Goal: Information Seeking & Learning: Learn about a topic

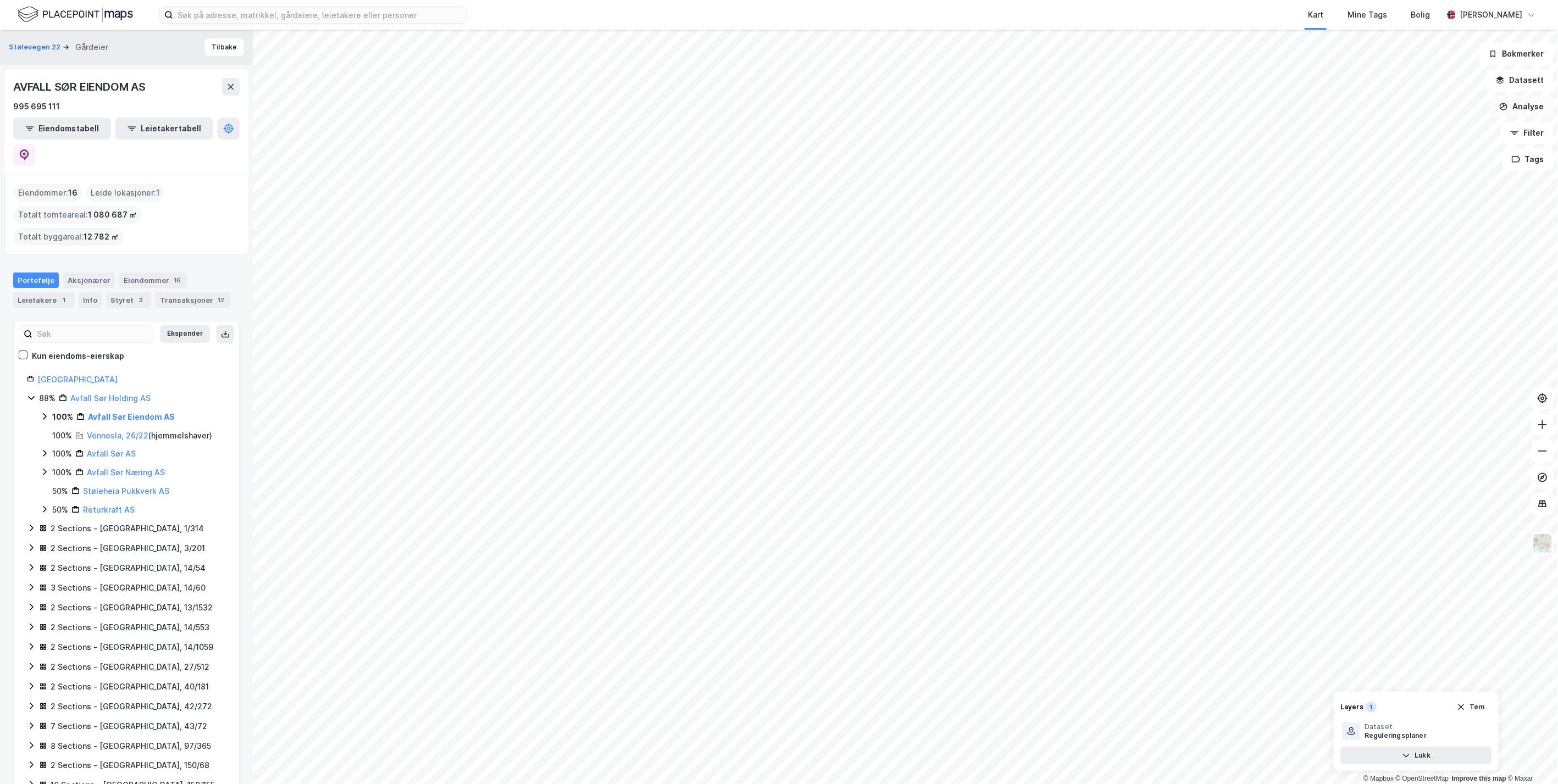
click at [1534, 105] on button "Analyse" at bounding box center [1522, 106] width 64 height 22
click at [1424, 132] on div "Tegn område" at bounding box center [1426, 130] width 96 height 10
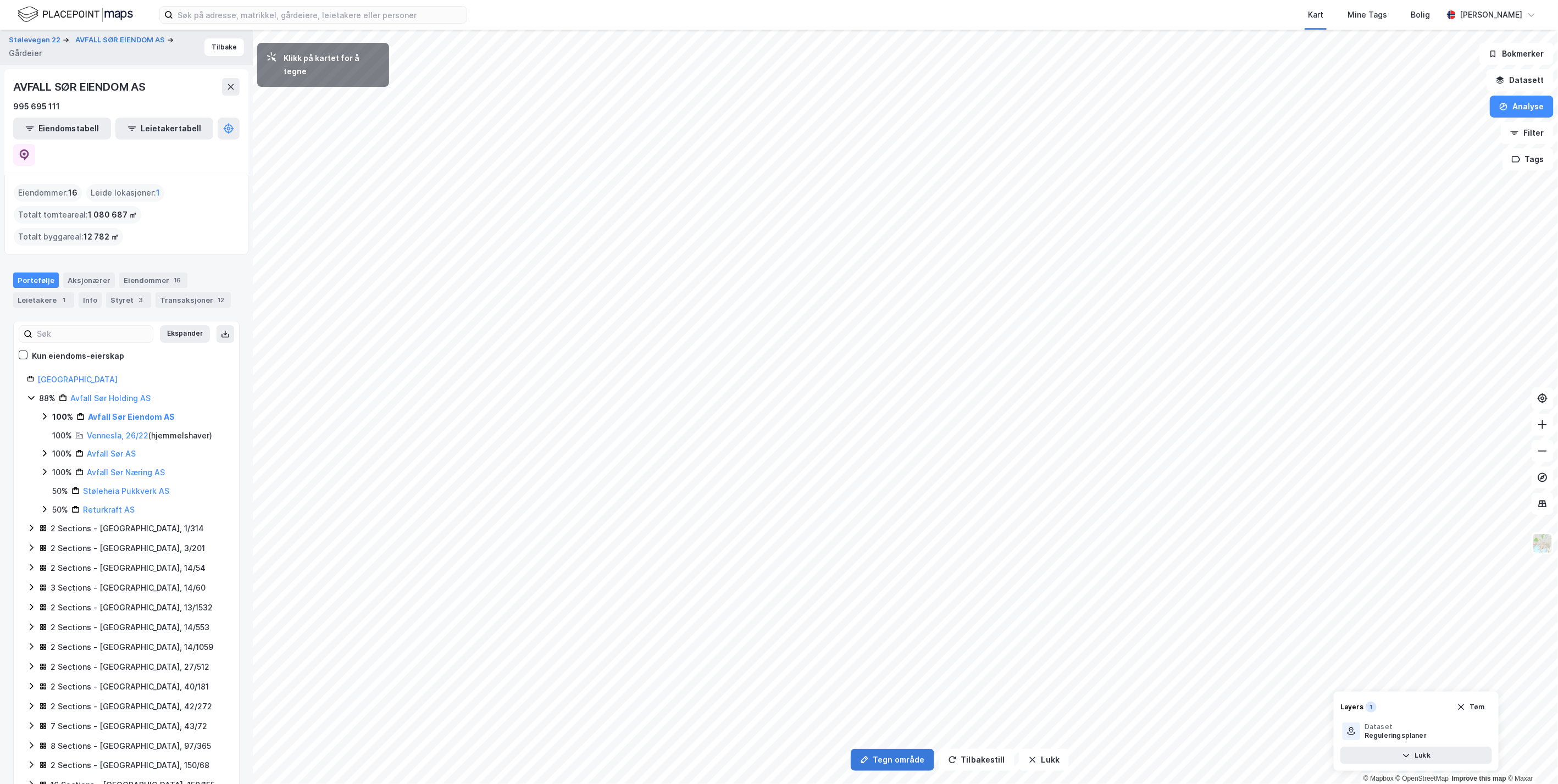
click at [898, 764] on button "Tegn område" at bounding box center [892, 759] width 84 height 22
click at [1319, 371] on div "17,6m" at bounding box center [1312, 369] width 35 height 28
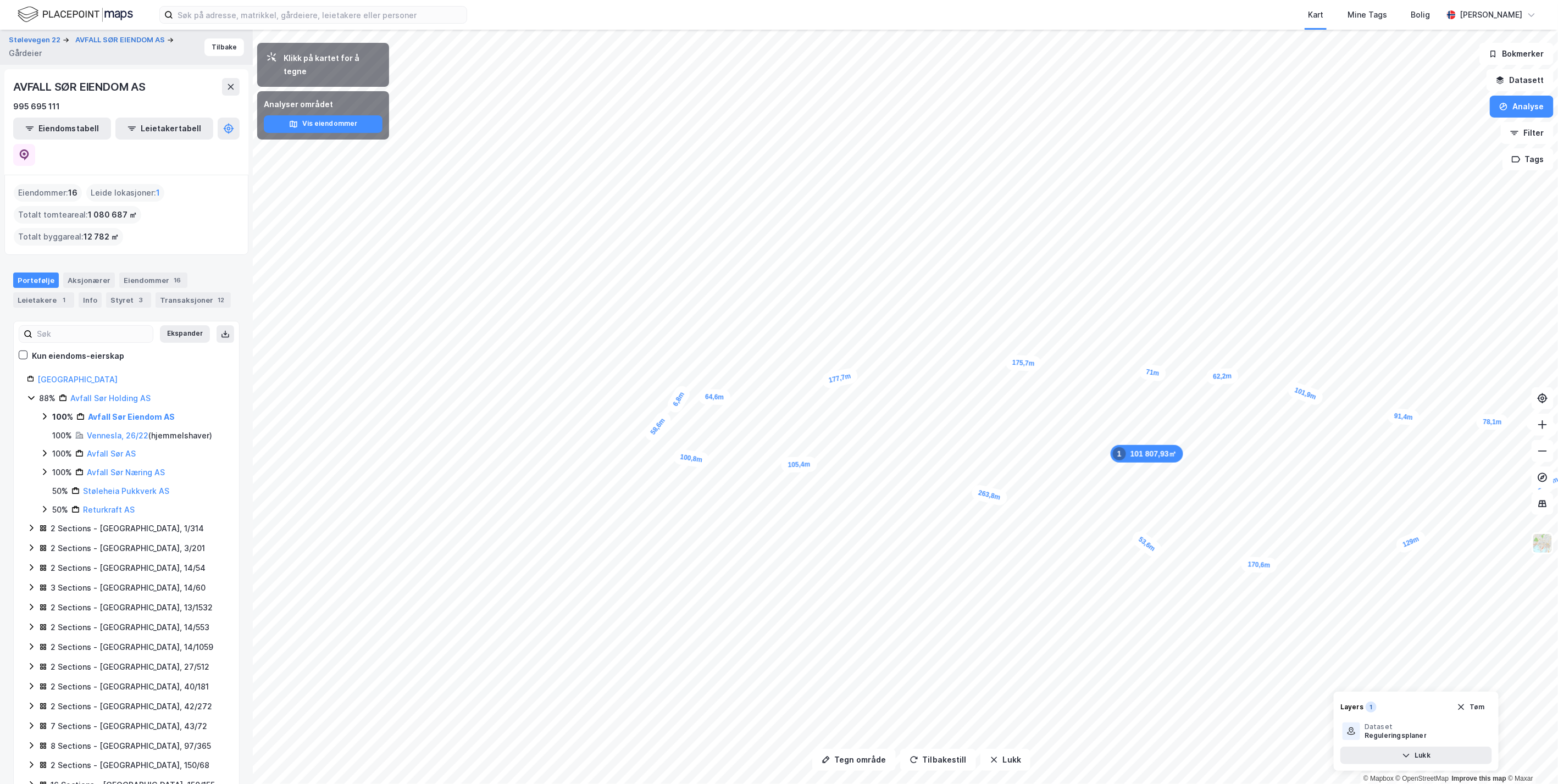
drag, startPoint x: 498, startPoint y: 325, endPoint x: 671, endPoint y: 435, distance: 205.0
click at [671, 435] on div "58,6m" at bounding box center [658, 427] width 32 height 35
drag, startPoint x: 764, startPoint y: 533, endPoint x: 772, endPoint y: 530, distance: 8.5
click at [772, 530] on div "132,3m" at bounding box center [763, 525] width 39 height 32
click at [852, 762] on button "Tegn område" at bounding box center [854, 759] width 84 height 22
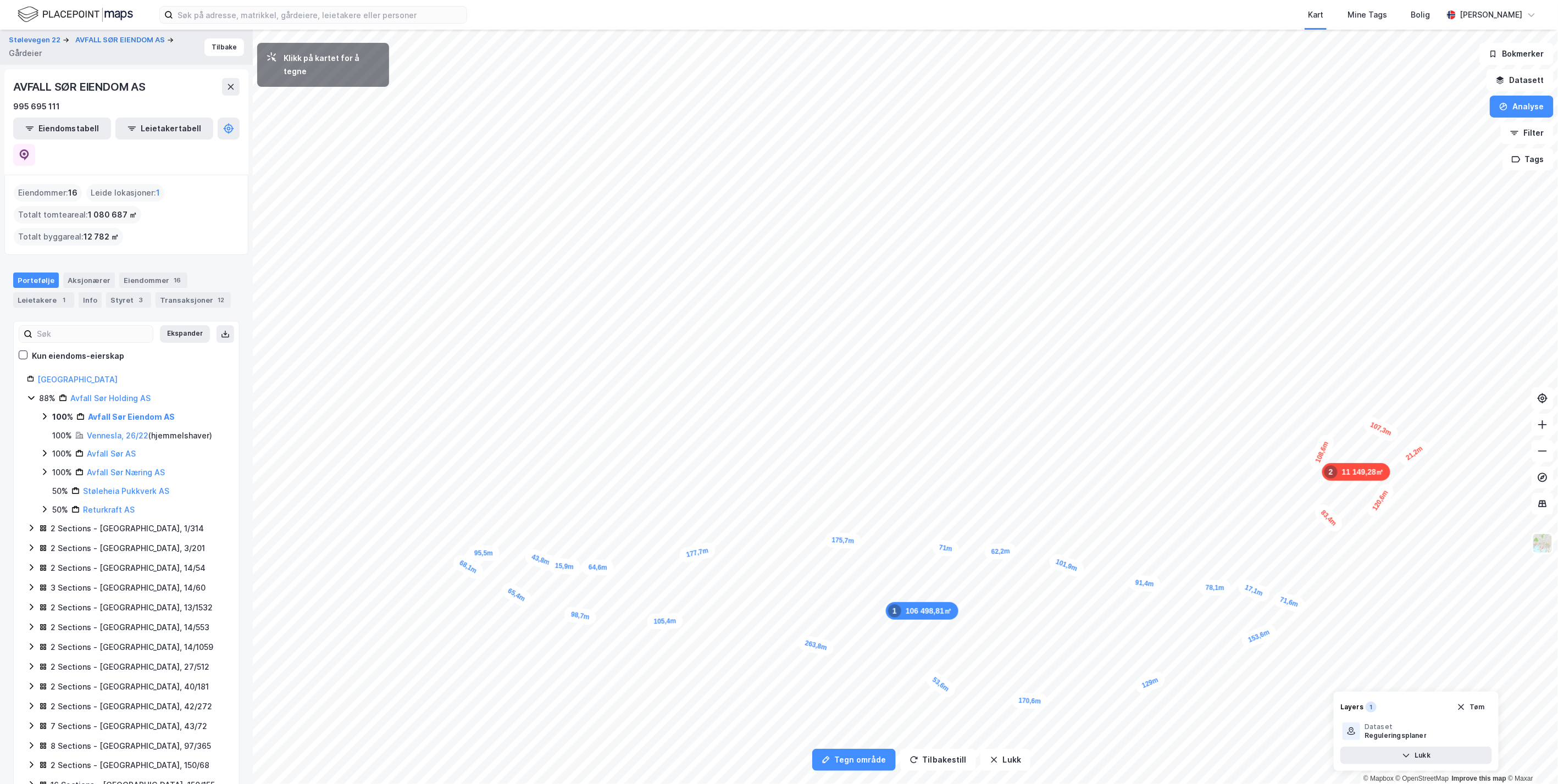
click at [1422, 448] on div "21,2m" at bounding box center [1414, 454] width 35 height 31
click at [872, 757] on button "Tegn område" at bounding box center [854, 759] width 84 height 22
click at [967, 334] on div "21,8m" at bounding box center [958, 335] width 33 height 16
click at [1013, 354] on div "14,9m" at bounding box center [1008, 349] width 34 height 34
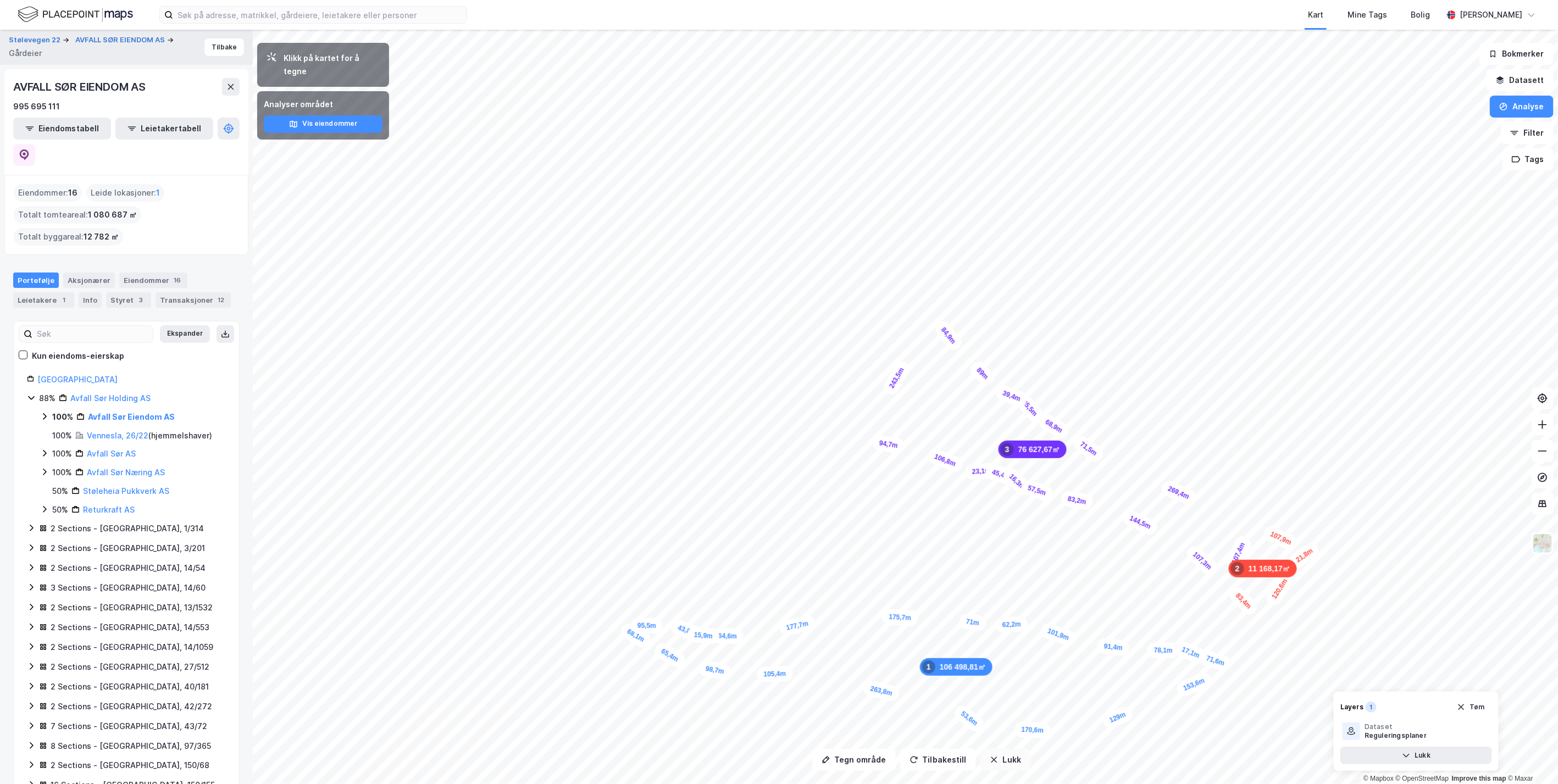
click at [1000, 758] on button "Lukk" at bounding box center [1006, 759] width 50 height 22
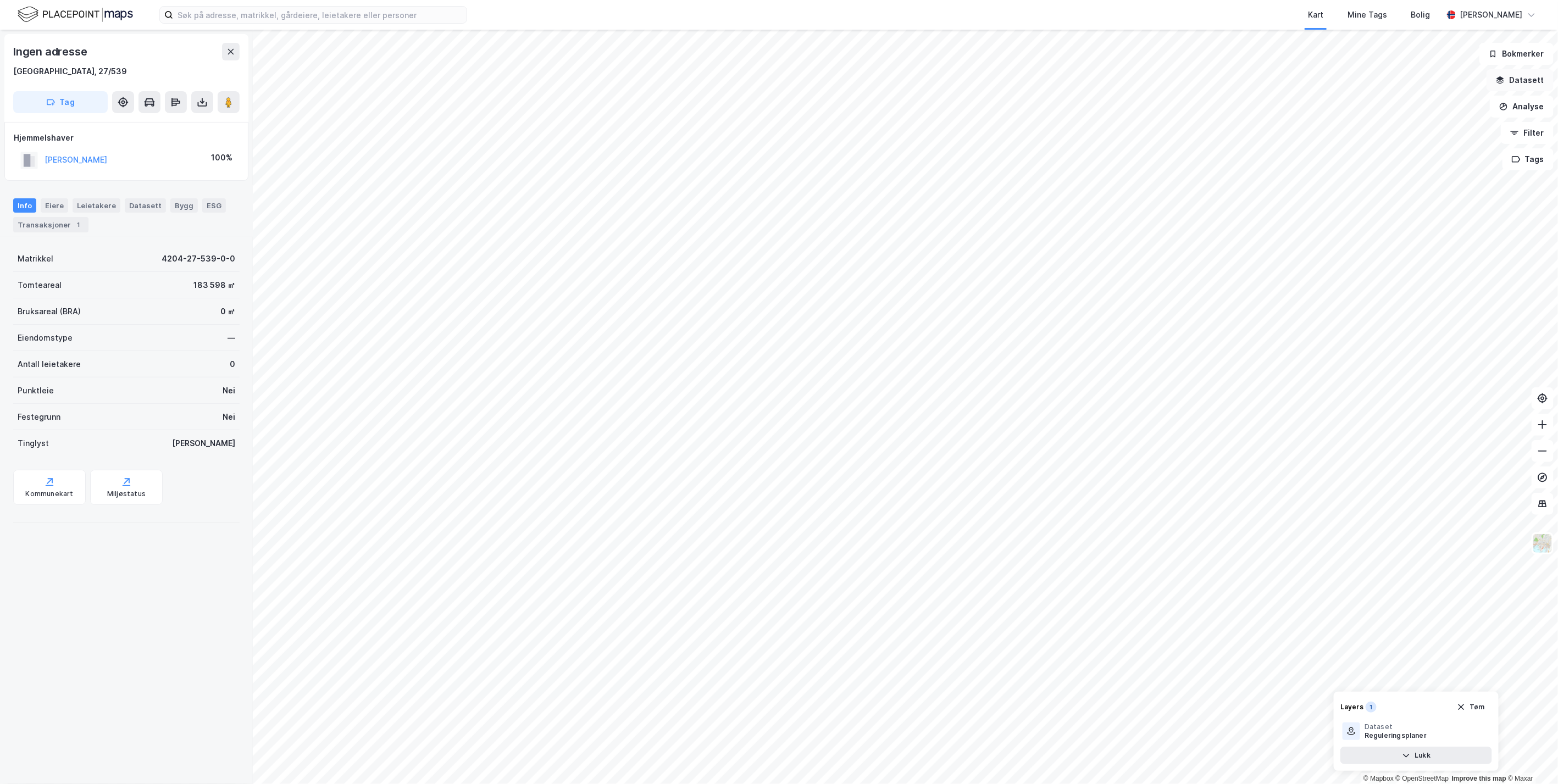
click at [1519, 82] on button "Datasett" at bounding box center [1521, 80] width 67 height 22
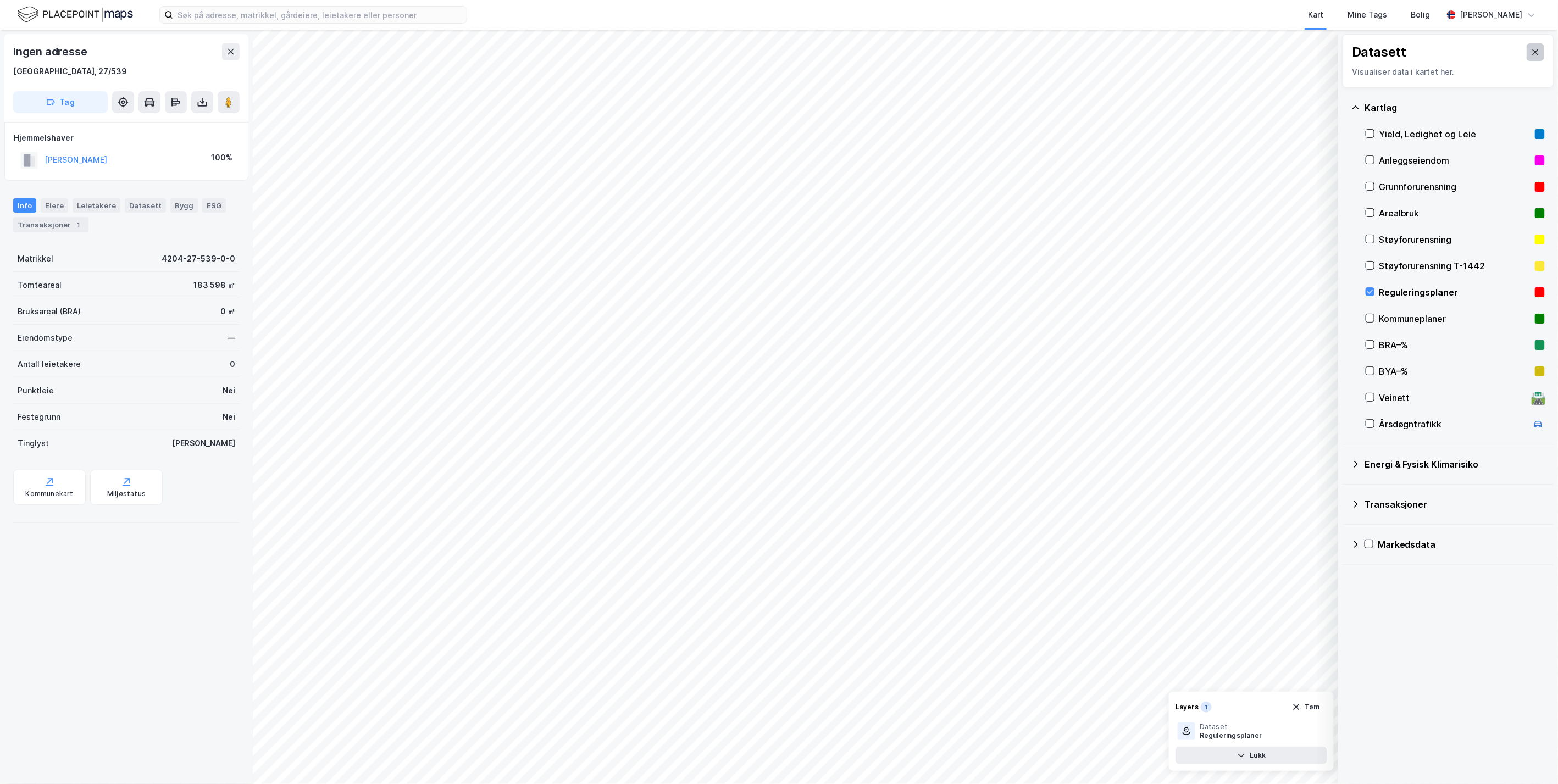
click at [1531, 54] on button at bounding box center [1536, 52] width 17 height 17
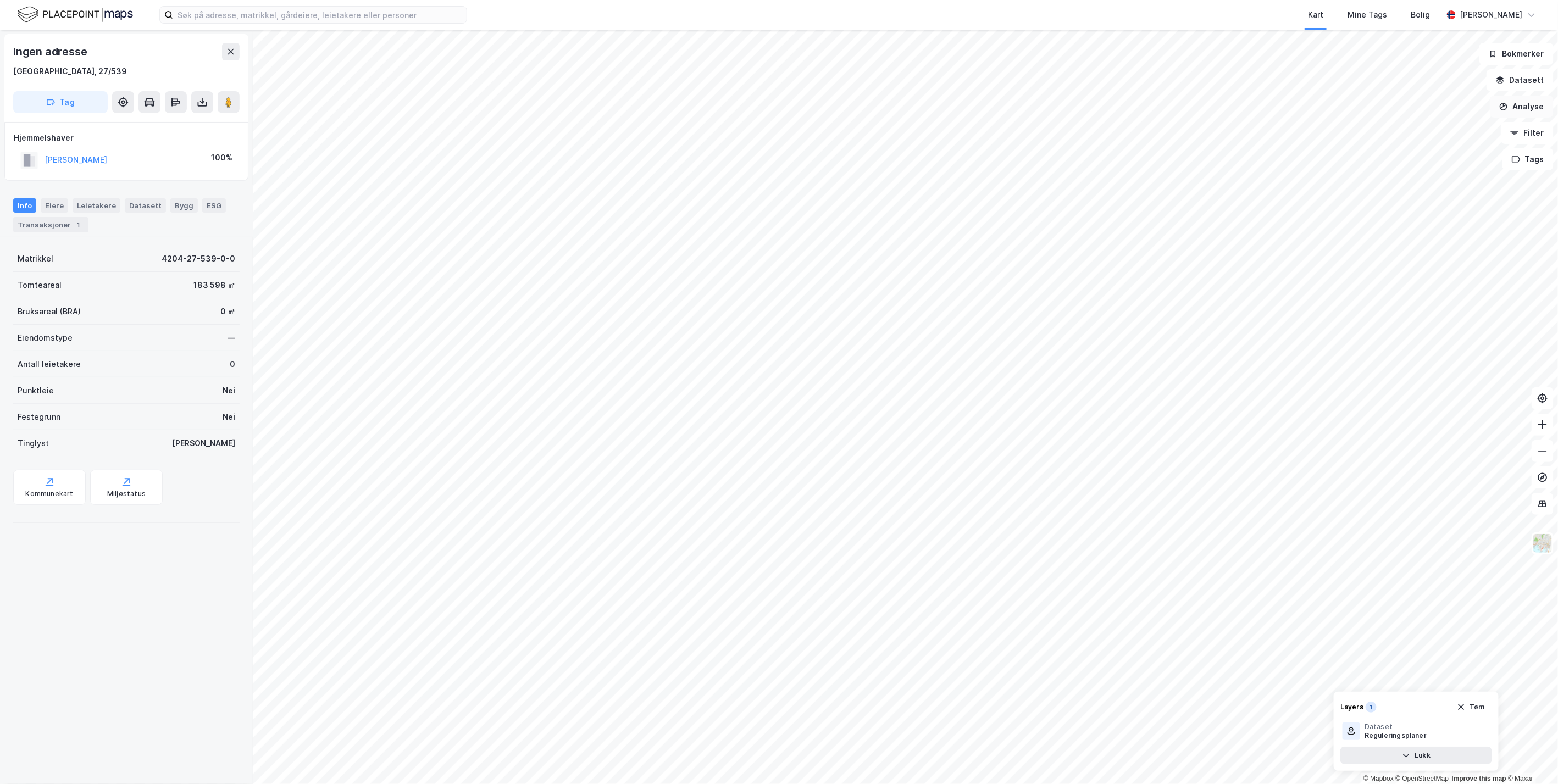
click at [1516, 102] on button "Analyse" at bounding box center [1522, 106] width 64 height 22
click at [1427, 132] on div "Tegn område" at bounding box center [1426, 130] width 96 height 10
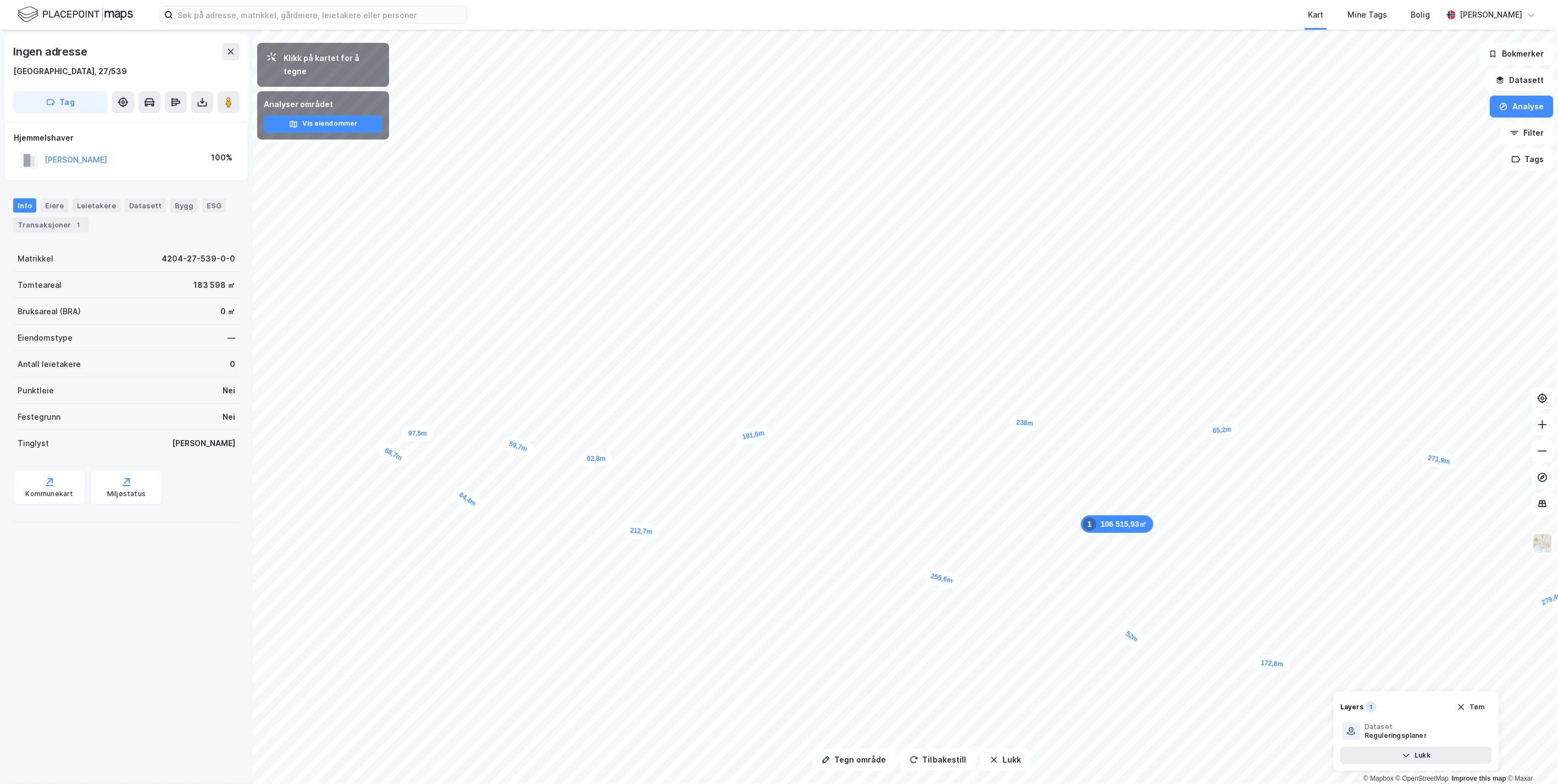
drag, startPoint x: 1115, startPoint y: 384, endPoint x: 1014, endPoint y: 431, distance: 111.4
click at [1014, 431] on div "238m" at bounding box center [1025, 423] width 31 height 17
drag, startPoint x: 1007, startPoint y: 399, endPoint x: 1030, endPoint y: 406, distance: 24.0
click at [1030, 406] on div "167,2m" at bounding box center [1025, 409] width 37 height 19
drag, startPoint x: 916, startPoint y: 535, endPoint x: 979, endPoint y: 518, distance: 65.3
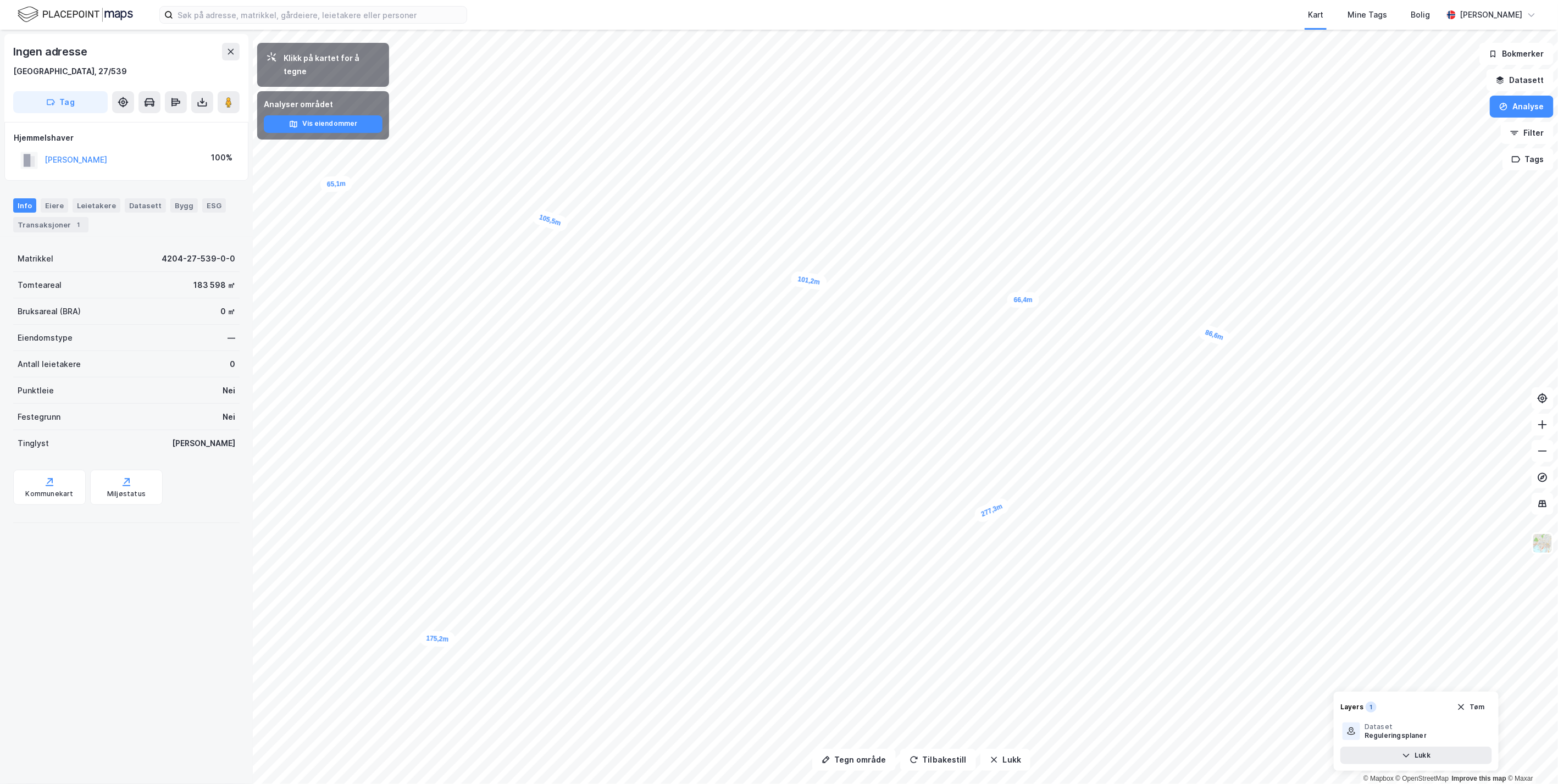
click at [979, 518] on div "277,3m" at bounding box center [992, 510] width 39 height 28
drag, startPoint x: 979, startPoint y: 516, endPoint x: 1018, endPoint y: 501, distance: 41.8
click at [1018, 501] on div "277,3m" at bounding box center [1028, 497] width 39 height 28
drag, startPoint x: 1133, startPoint y: 521, endPoint x: 1101, endPoint y: 530, distance: 33.2
click at [1101, 530] on div "175,2m" at bounding box center [1105, 525] width 36 height 17
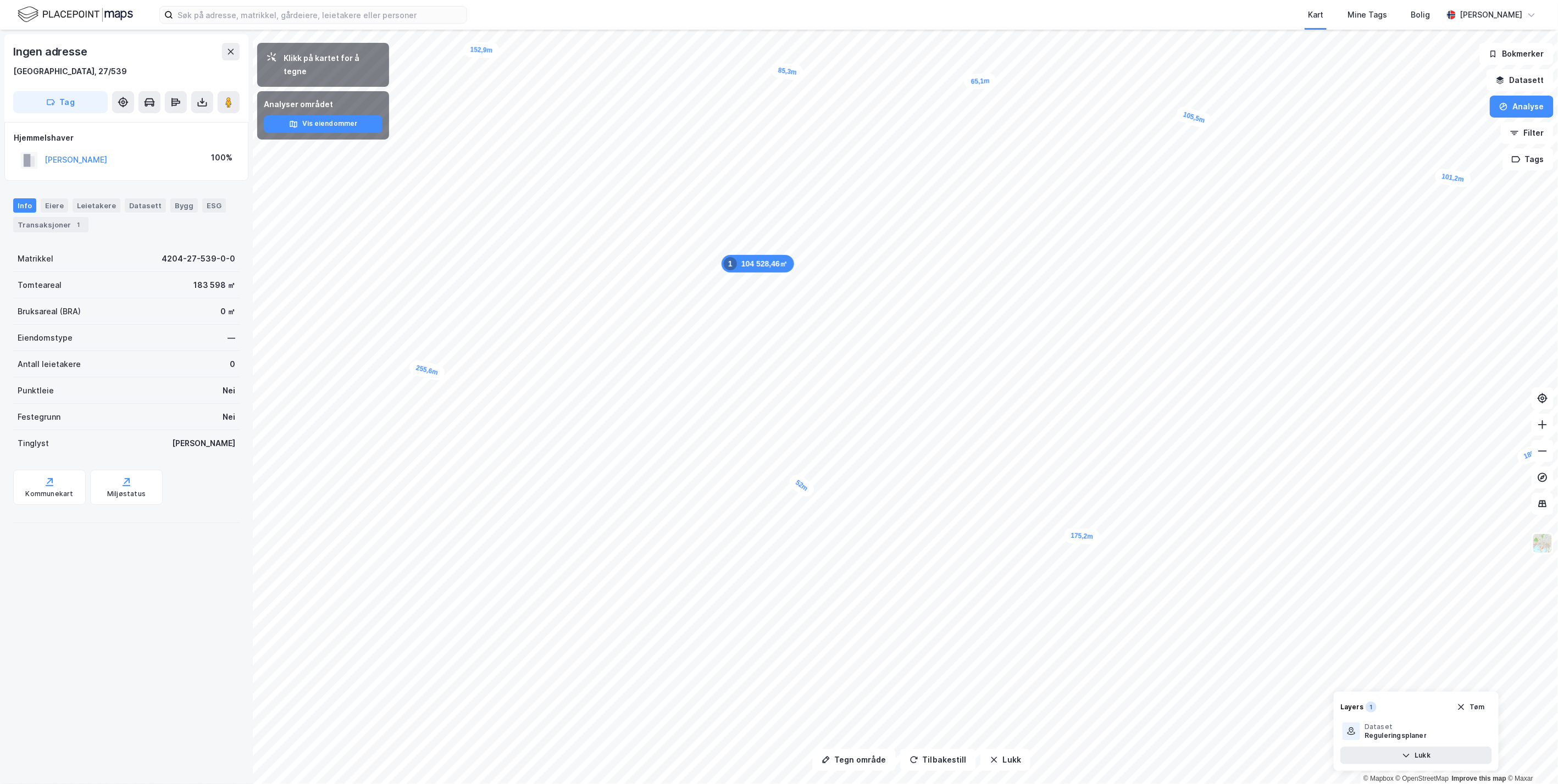
drag, startPoint x: 1100, startPoint y: 526, endPoint x: 1077, endPoint y: 538, distance: 25.9
click at [1077, 538] on div "175,2m" at bounding box center [1082, 536] width 36 height 17
drag, startPoint x: 893, startPoint y: 378, endPoint x: 1000, endPoint y: 402, distance: 109.7
click at [1000, 402] on div "211,1m" at bounding box center [1005, 404] width 36 height 17
drag, startPoint x: 999, startPoint y: 409, endPoint x: 1021, endPoint y: 435, distance: 34.1
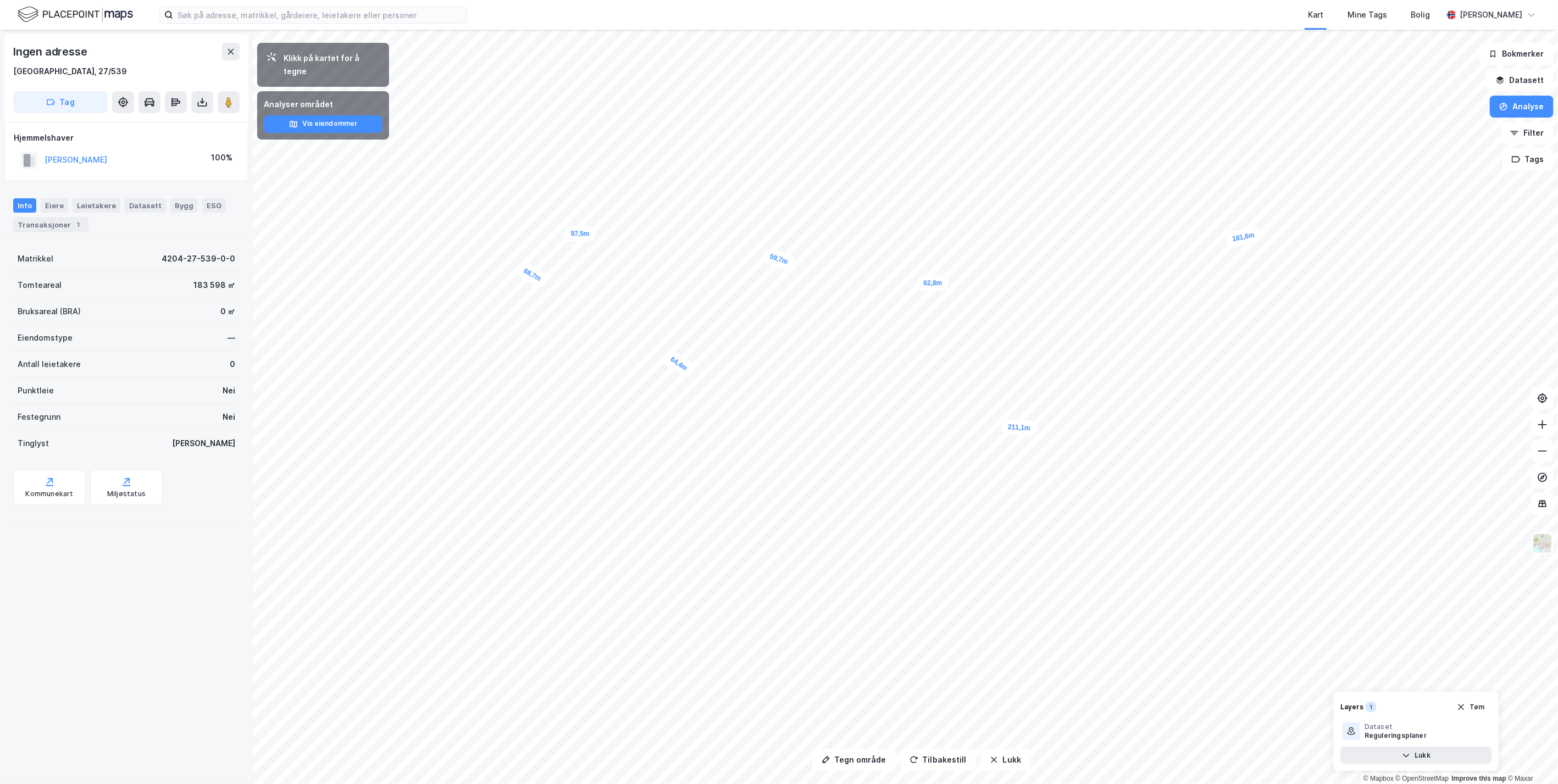
click at [1021, 435] on div "211,1m" at bounding box center [1019, 427] width 36 height 17
drag, startPoint x: 1031, startPoint y: 428, endPoint x: 1014, endPoint y: 450, distance: 27.8
click at [1015, 450] on div "211,1m" at bounding box center [1021, 449] width 36 height 17
drag, startPoint x: 1001, startPoint y: 450, endPoint x: 989, endPoint y: 473, distance: 25.9
click at [989, 473] on div "211,1m" at bounding box center [1006, 469] width 36 height 17
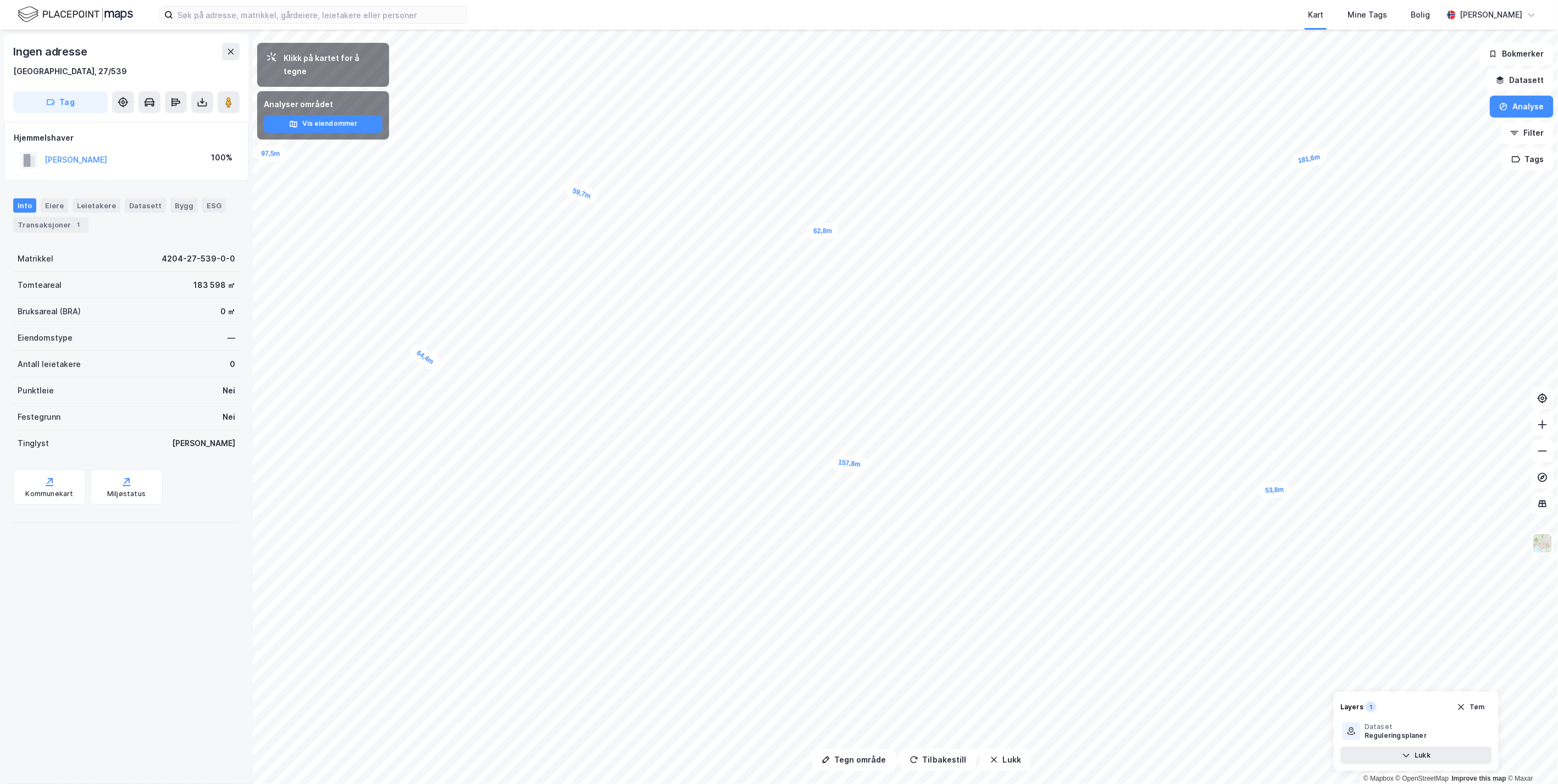
drag, startPoint x: 876, startPoint y: 462, endPoint x: 847, endPoint y: 468, distance: 29.6
click at [847, 468] on div "157,8m" at bounding box center [849, 463] width 37 height 19
drag, startPoint x: 840, startPoint y: 467, endPoint x: 823, endPoint y: 474, distance: 18.4
click at [823, 474] on div "157,8m" at bounding box center [836, 469] width 37 height 19
drag, startPoint x: 837, startPoint y: 469, endPoint x: 814, endPoint y: 475, distance: 23.8
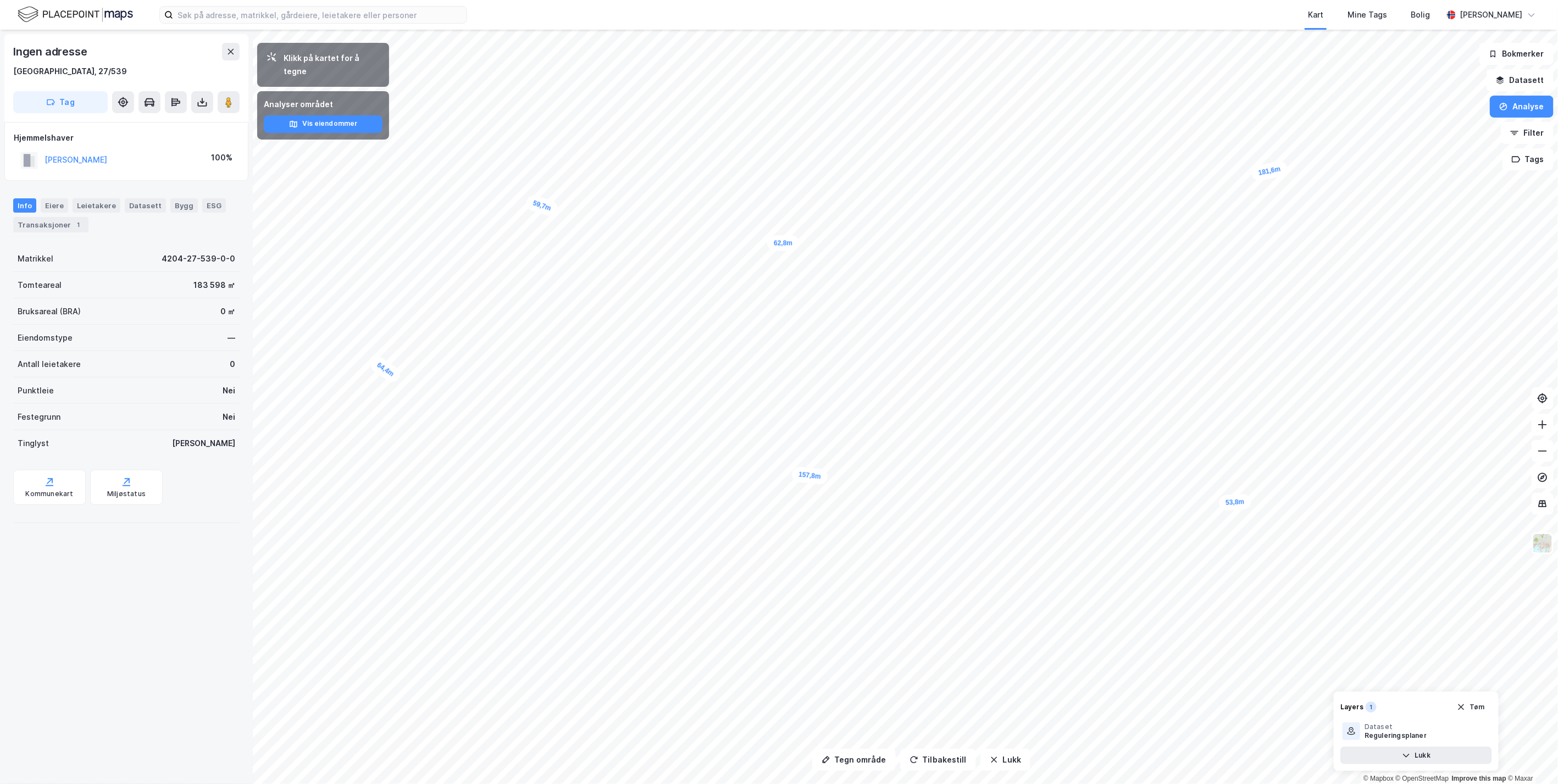
click at [814, 475] on div "157,8m" at bounding box center [809, 475] width 37 height 19
click at [1004, 761] on button "Lukk" at bounding box center [1006, 759] width 50 height 22
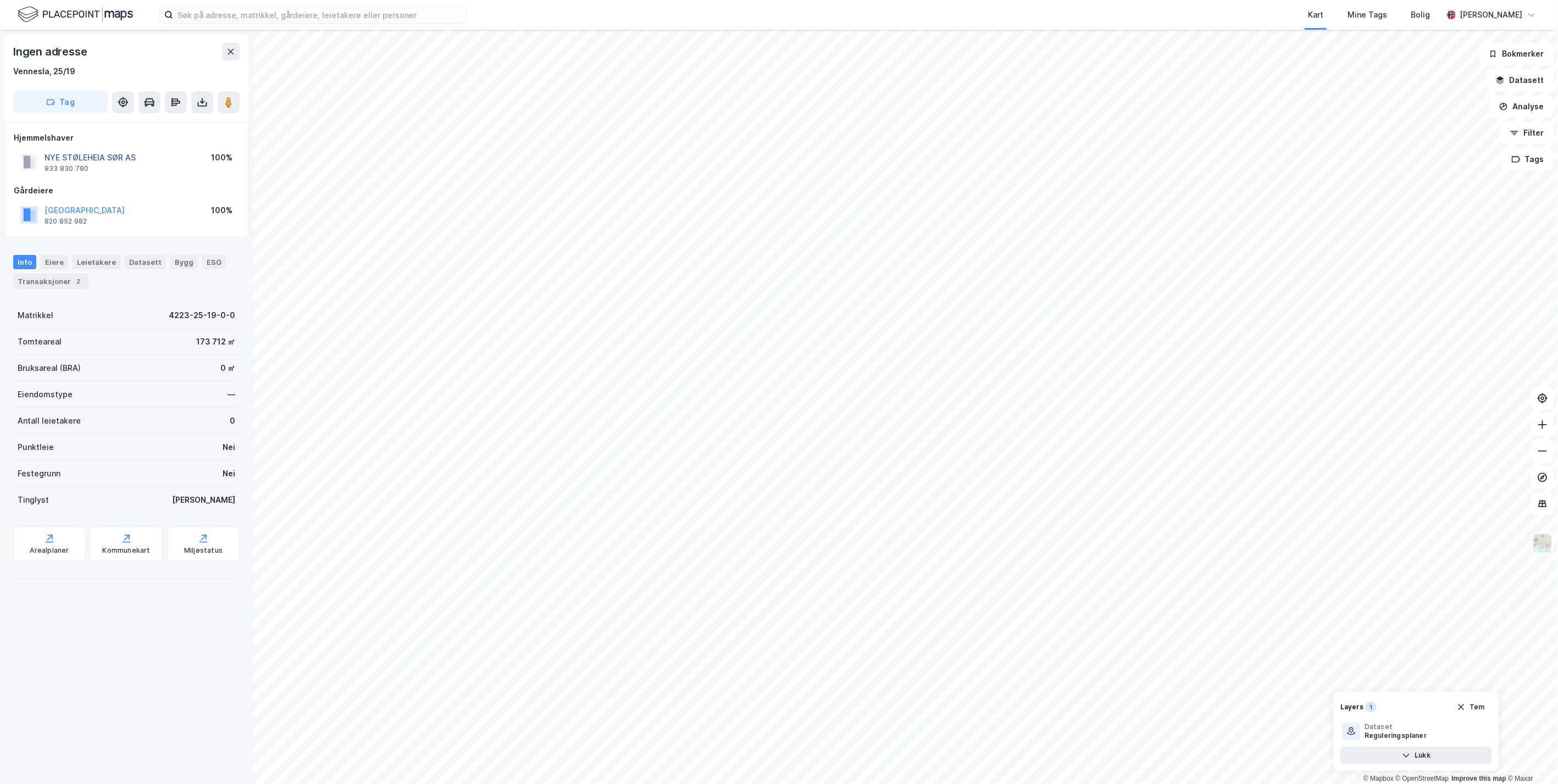
click at [0, 0] on button "NYE STØLEHEIA SØR AS" at bounding box center [0, 0] width 0 height 0
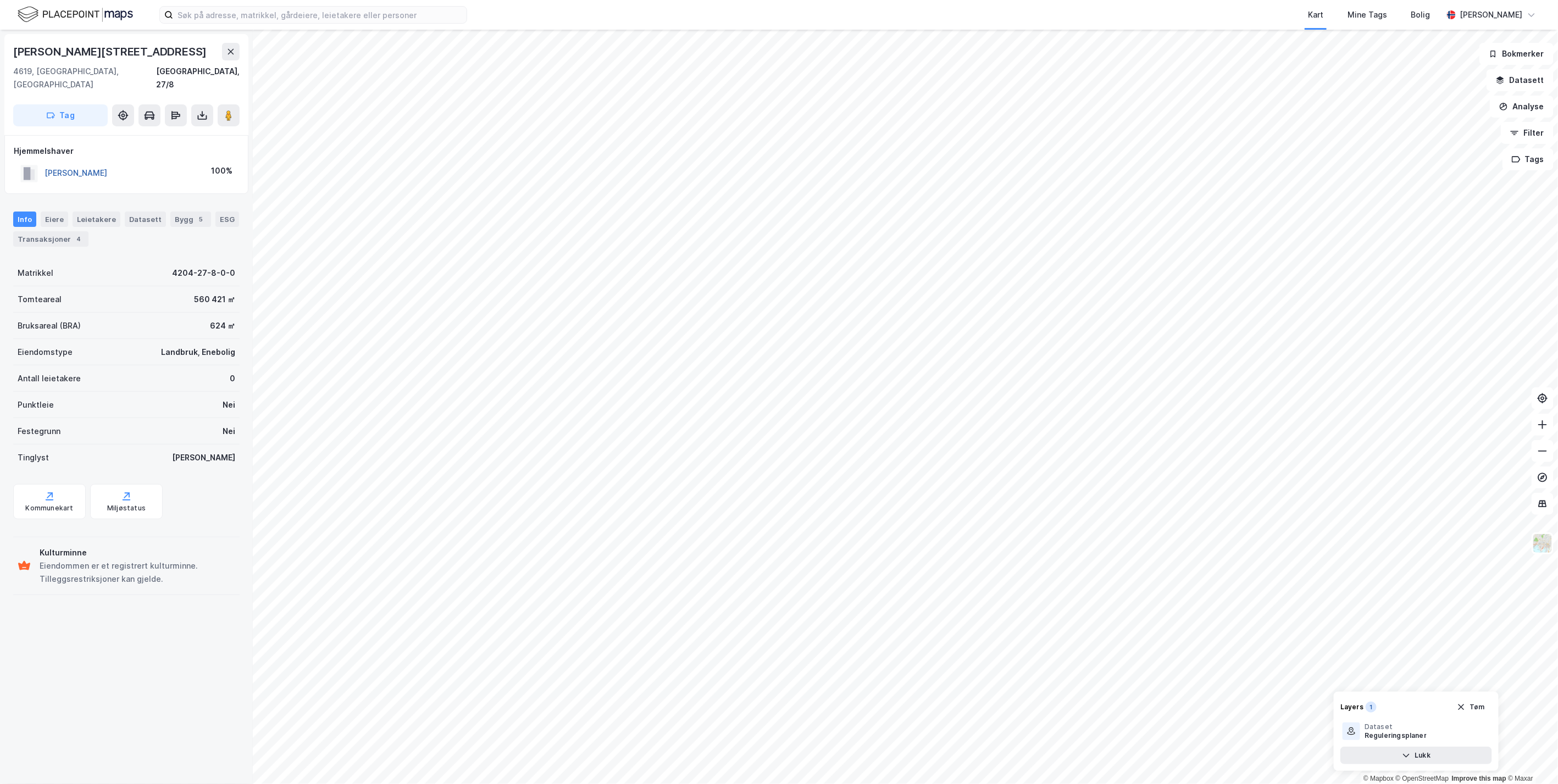
click at [0, 0] on button "[PERSON_NAME]" at bounding box center [0, 0] width 0 height 0
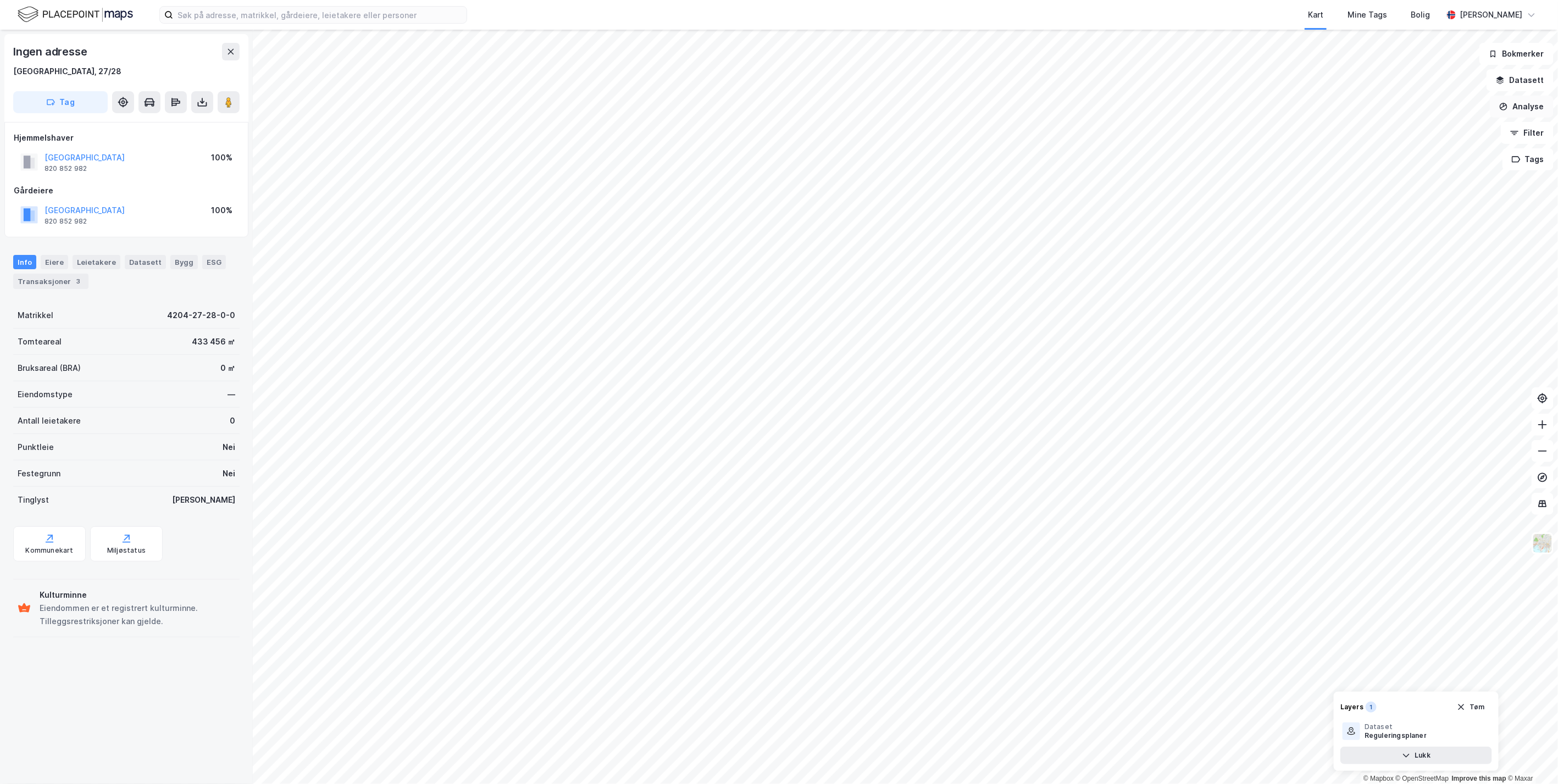
click at [1533, 108] on button "Analyse" at bounding box center [1522, 106] width 64 height 22
click at [1427, 132] on div "Tegn område" at bounding box center [1426, 130] width 96 height 10
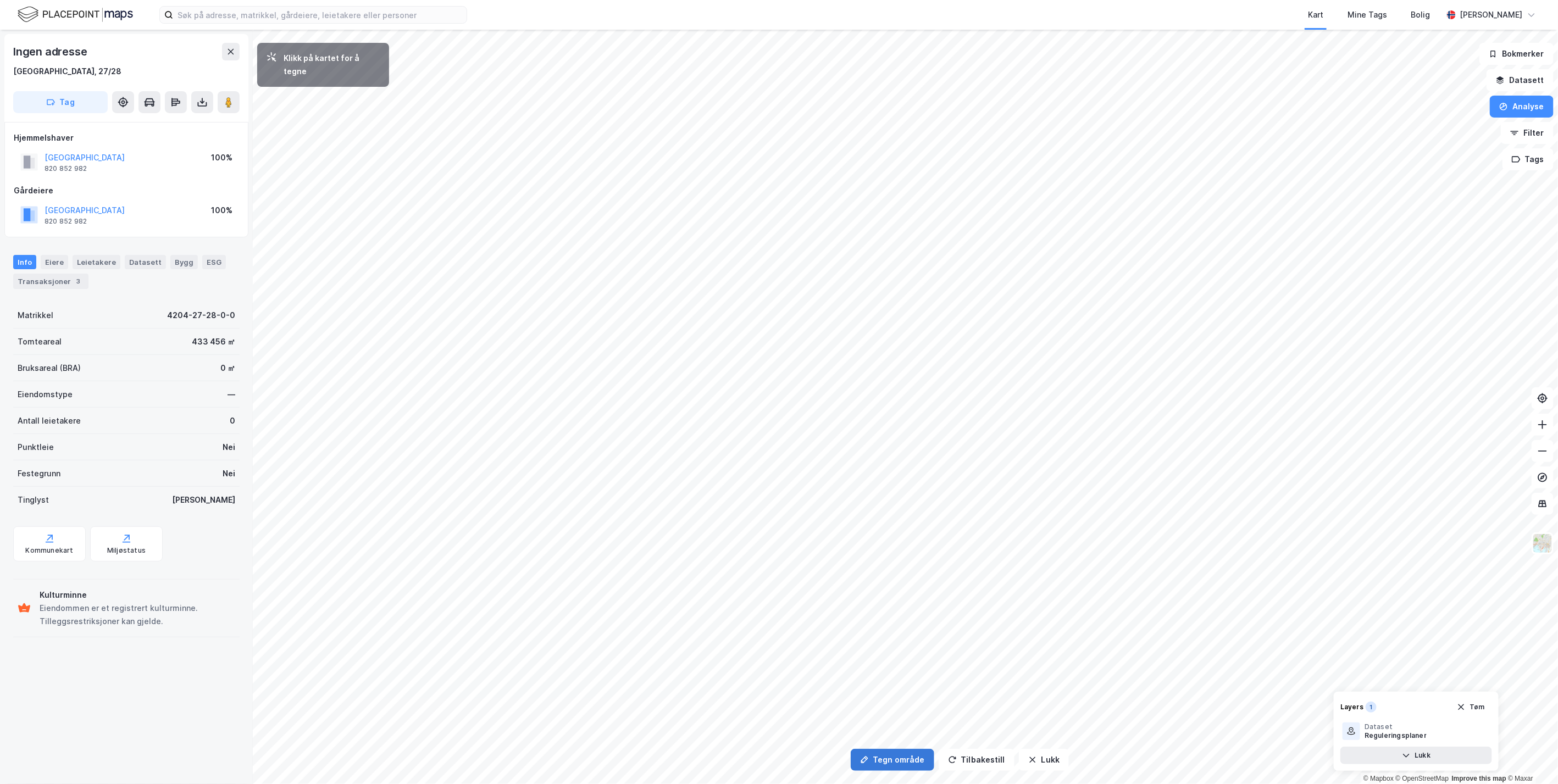
click at [902, 754] on button "Tegn område" at bounding box center [892, 759] width 84 height 22
click at [584, 316] on div "22,3m" at bounding box center [600, 317] width 33 height 17
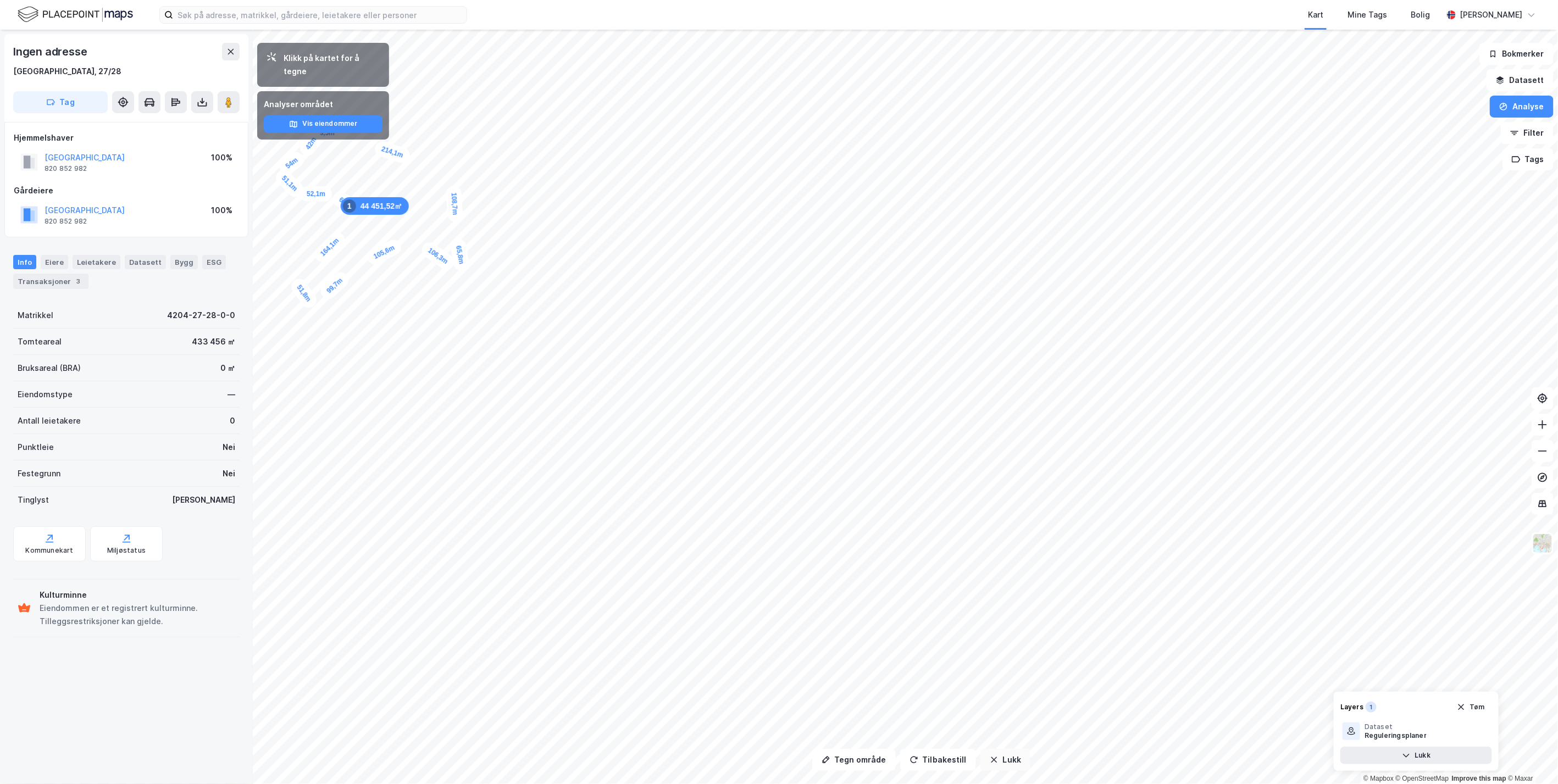
click at [1000, 758] on button "Lukk" at bounding box center [1006, 759] width 50 height 22
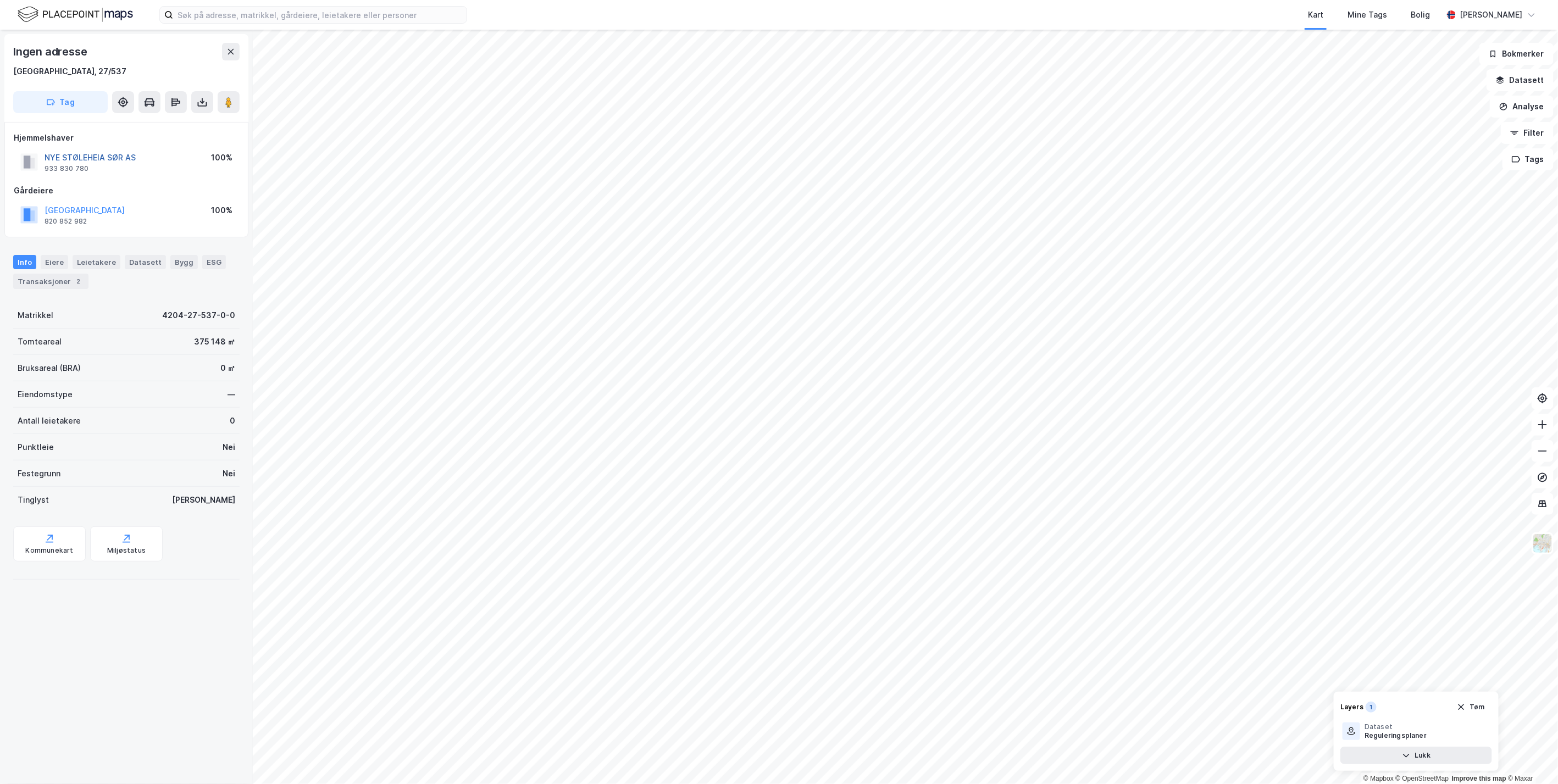
click at [0, 0] on button "NYE STØLEHEIA SØR AS" at bounding box center [0, 0] width 0 height 0
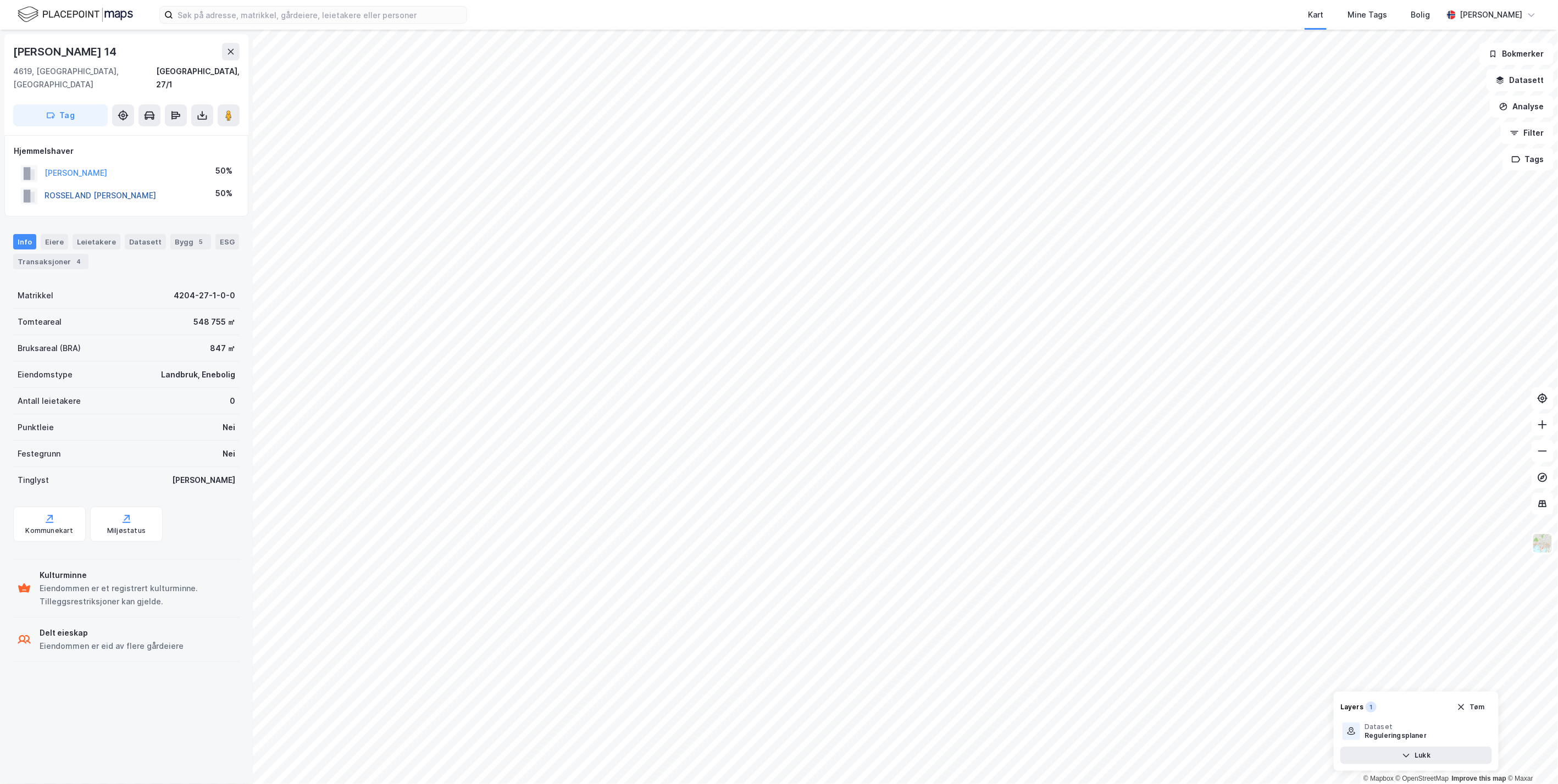
click at [0, 0] on button "ROSSELAND [PERSON_NAME]" at bounding box center [0, 0] width 0 height 0
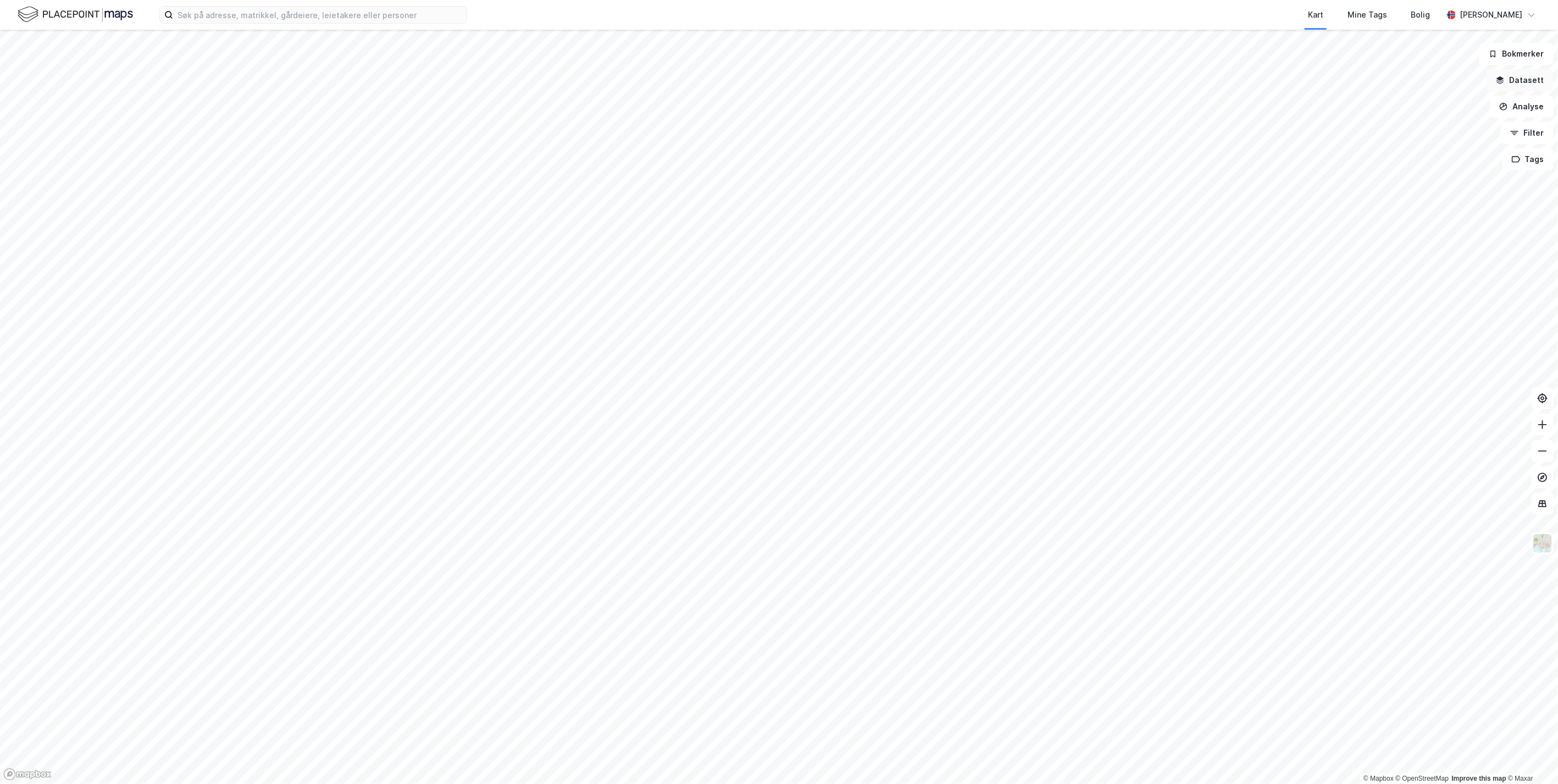
click at [902, 80] on button "Datasett" at bounding box center [1521, 80] width 67 height 22
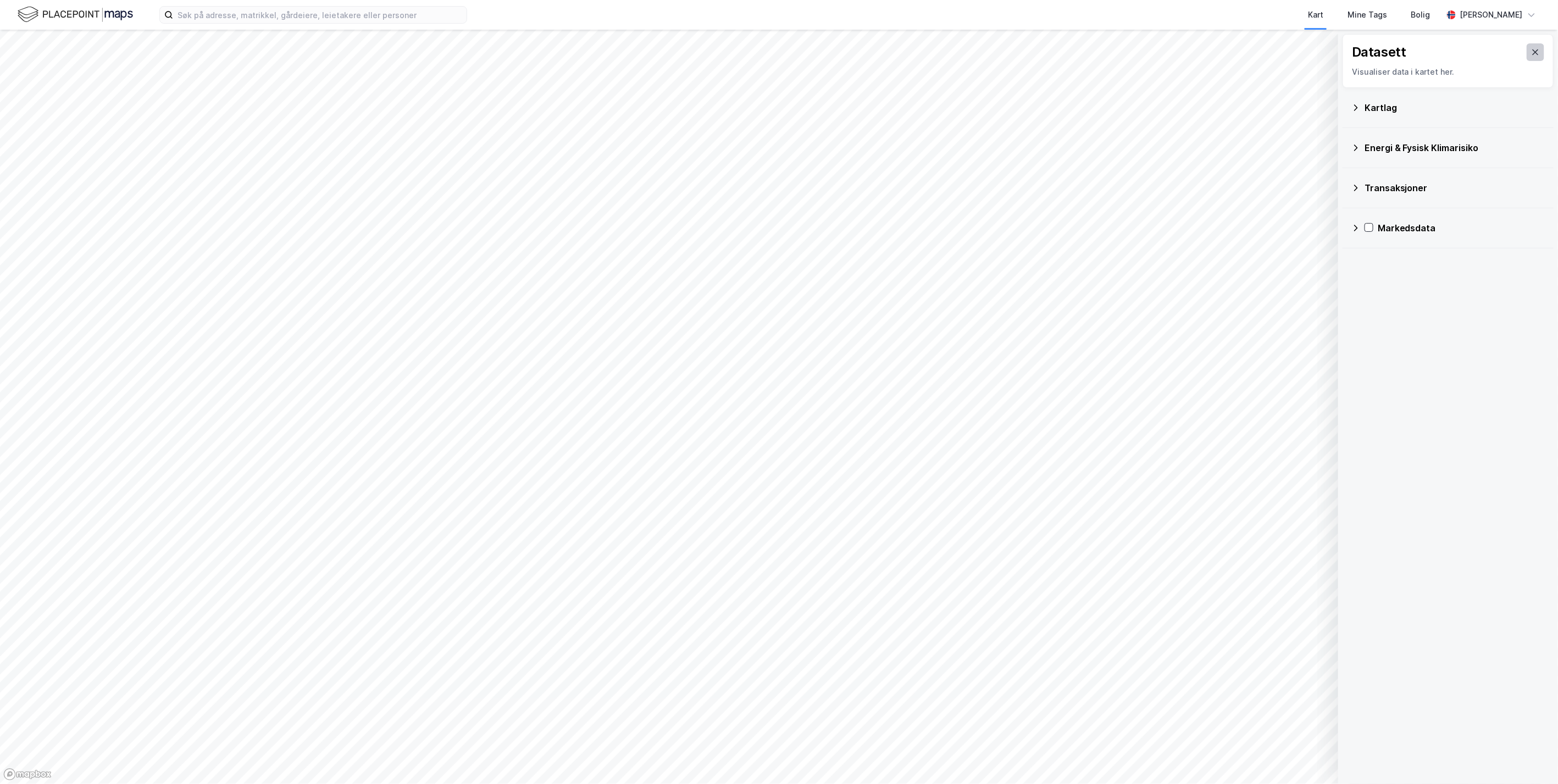
click at [902, 54] on icon at bounding box center [1536, 52] width 6 height 5
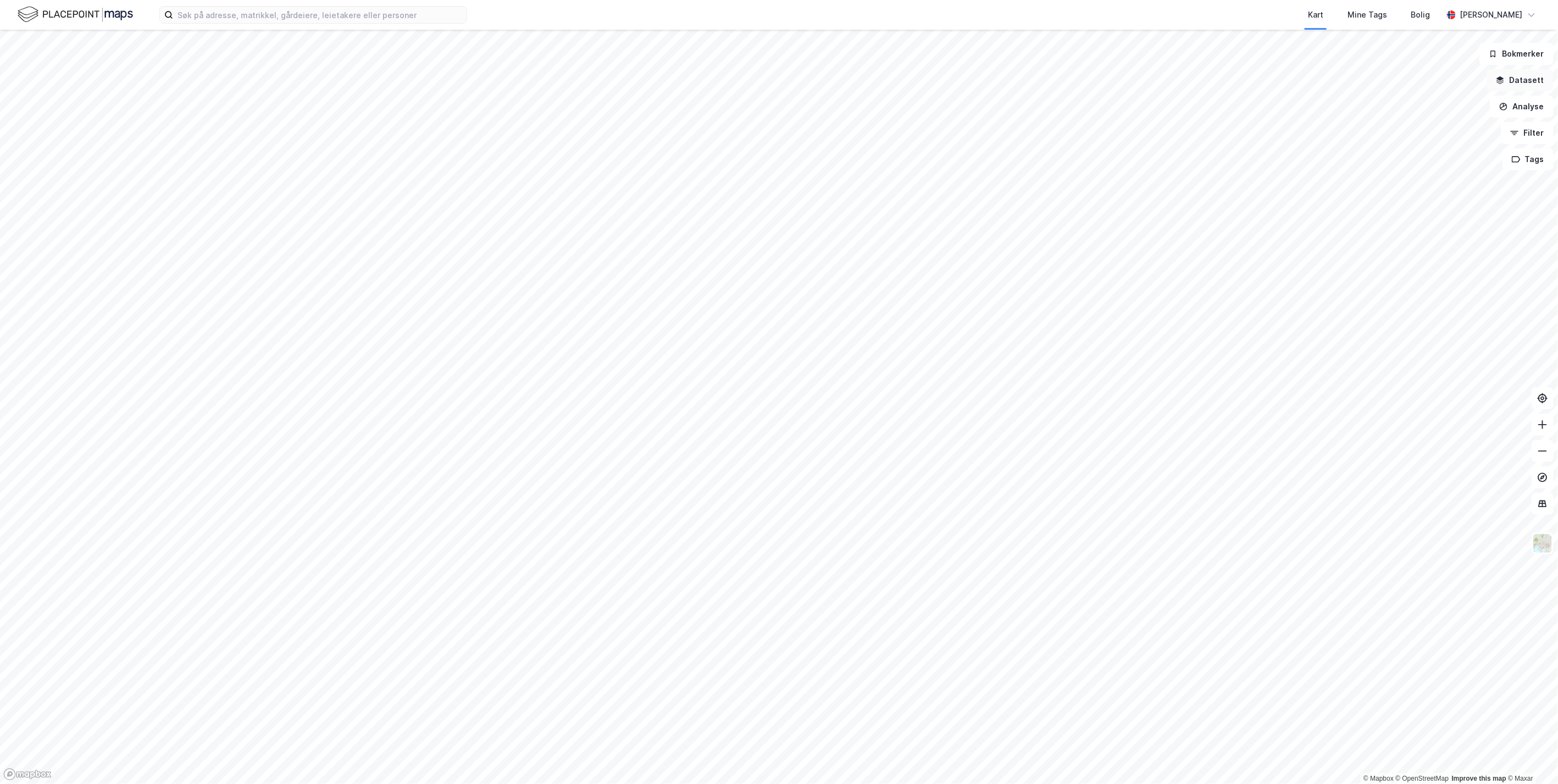
click at [902, 76] on button "Datasett" at bounding box center [1521, 80] width 67 height 22
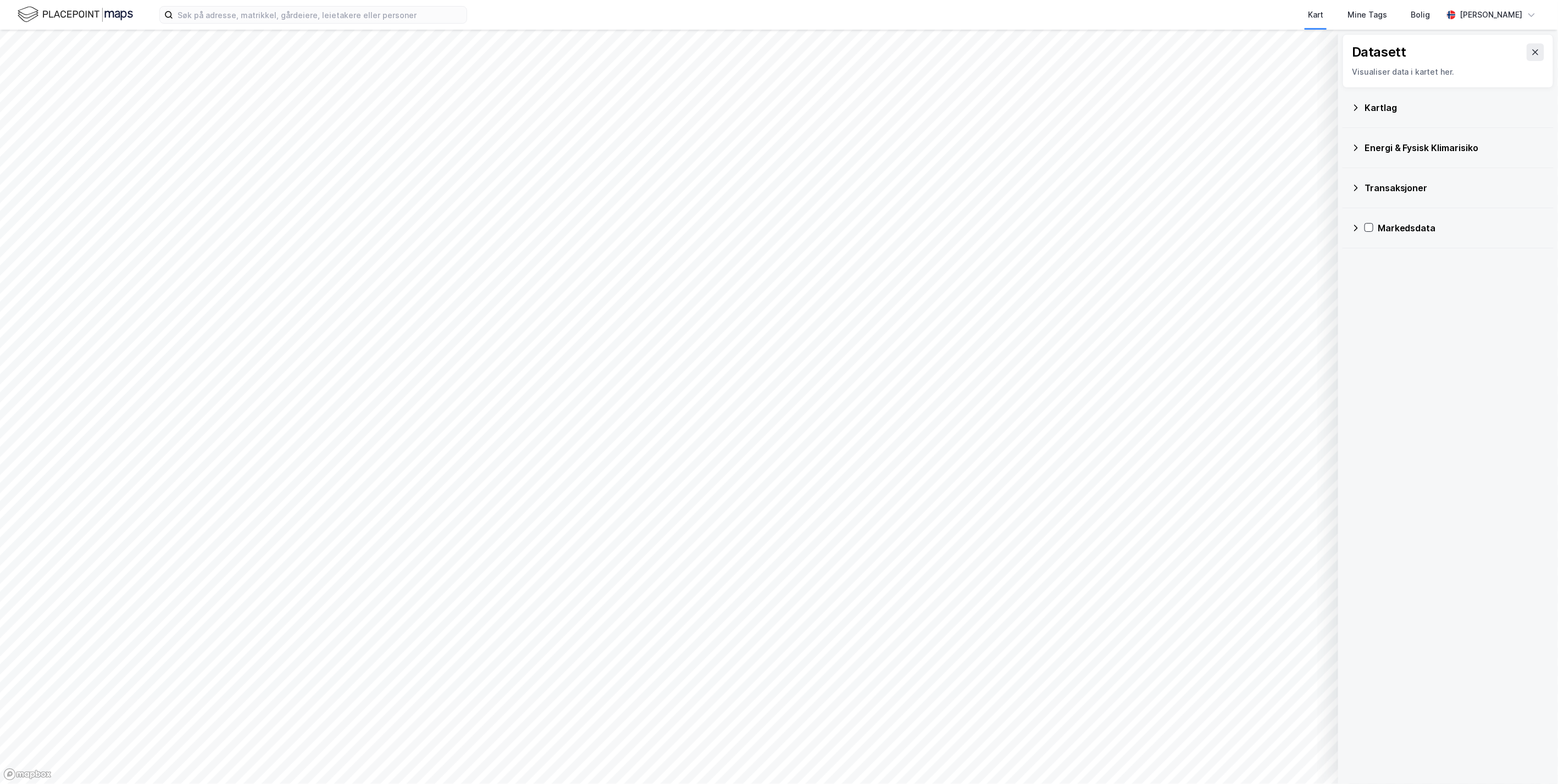
click at [902, 112] on div "Kartlag" at bounding box center [1454, 107] width 181 height 13
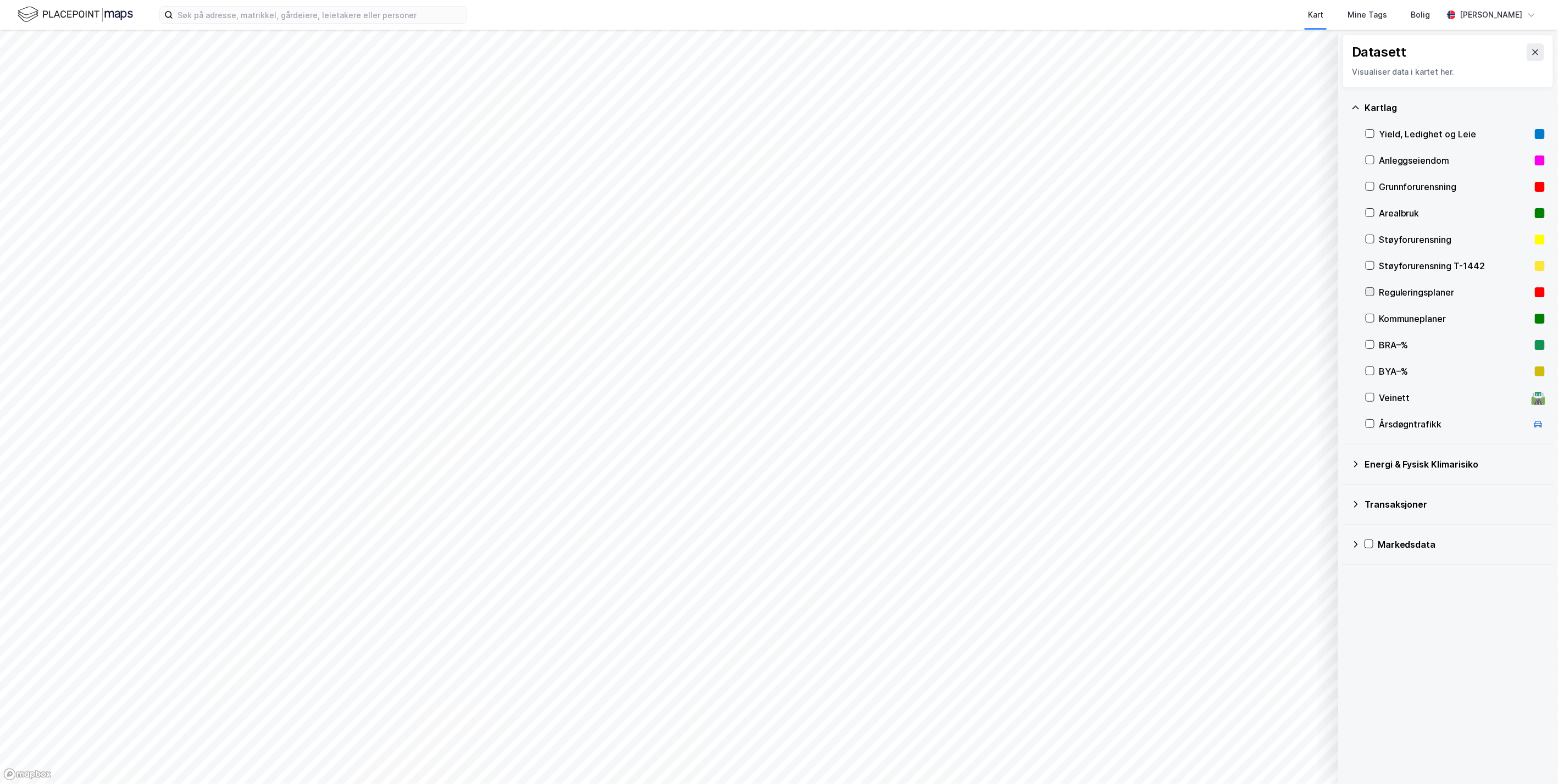
click at [902, 290] on icon at bounding box center [1370, 292] width 6 height 3
click at [902, 46] on button at bounding box center [1536, 52] width 17 height 17
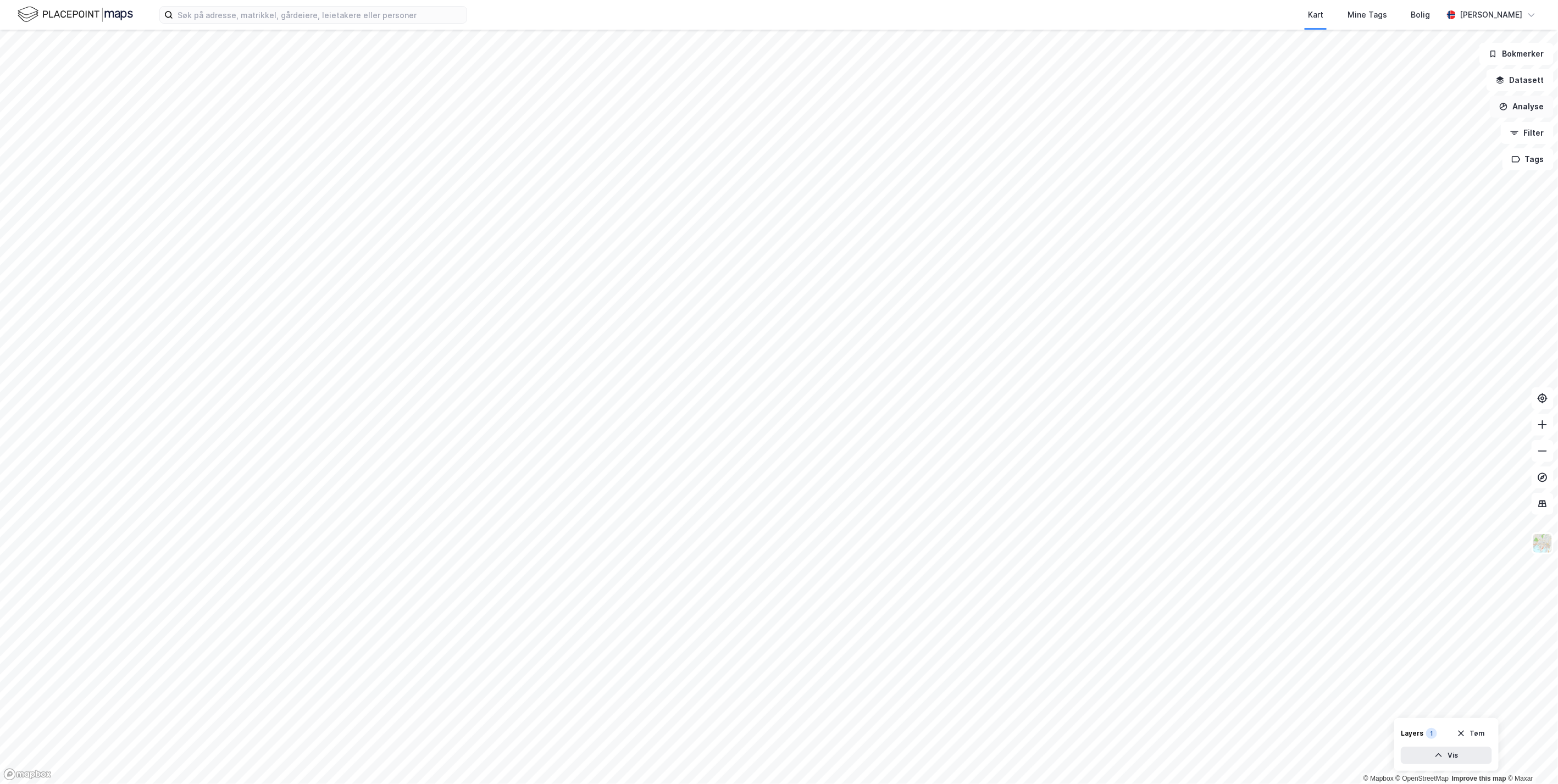
click at [902, 108] on button "Analyse" at bounding box center [1522, 106] width 64 height 22
click at [902, 129] on div "Tegn område" at bounding box center [1426, 130] width 96 height 10
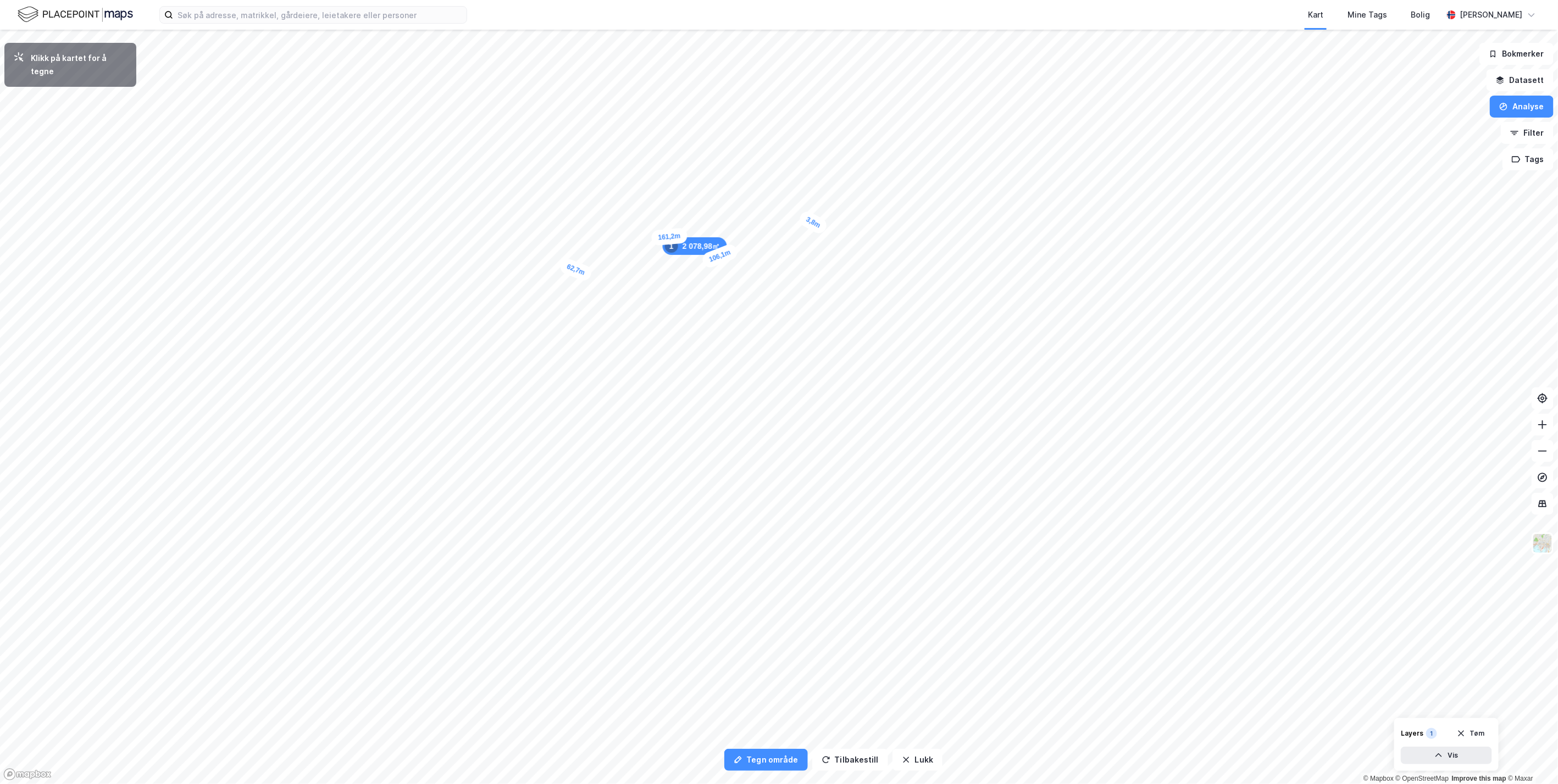
click at [816, 224] on div "3,8m" at bounding box center [813, 222] width 32 height 27
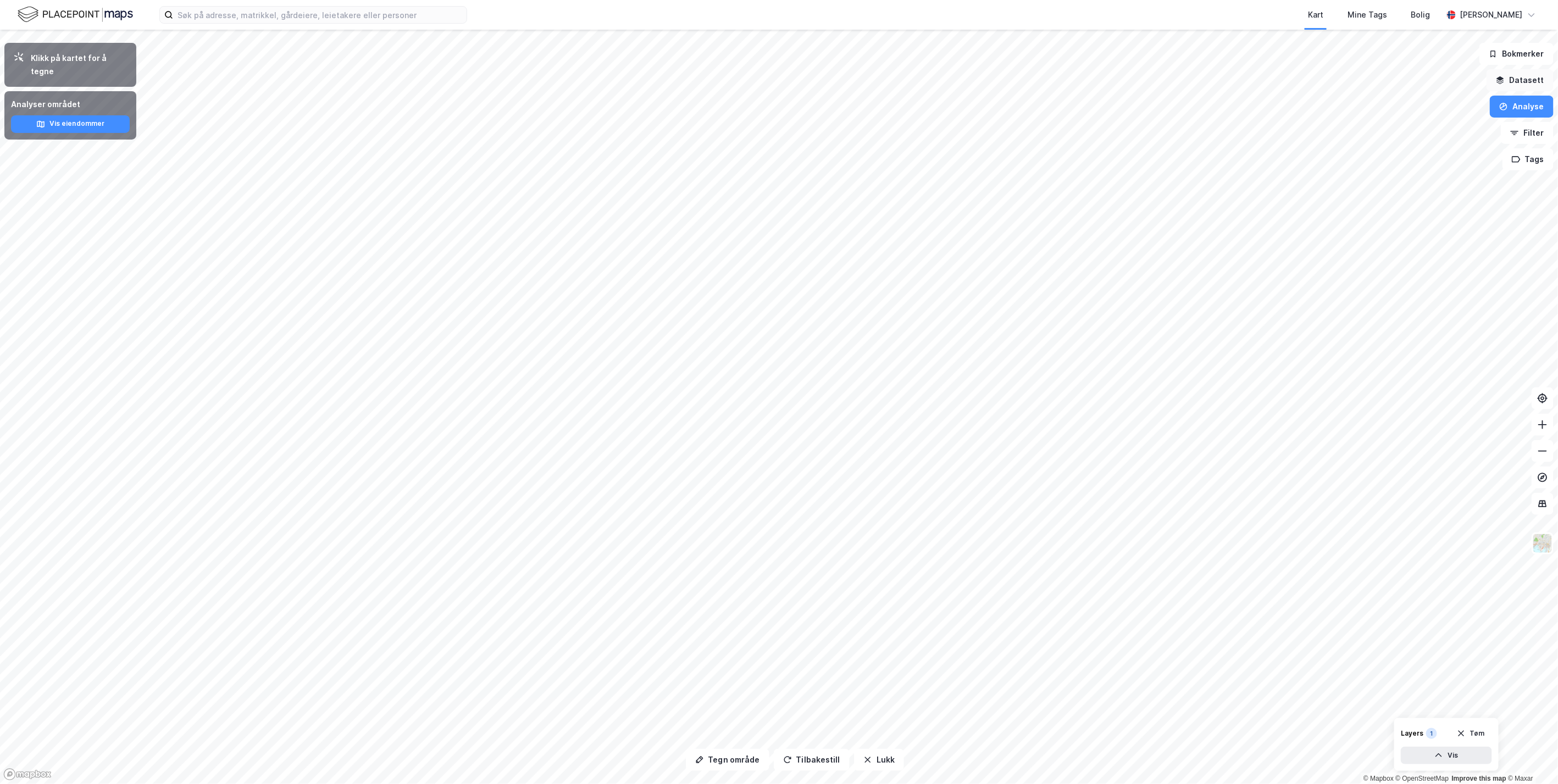
click at [902, 80] on button "Datasett" at bounding box center [1521, 80] width 67 height 22
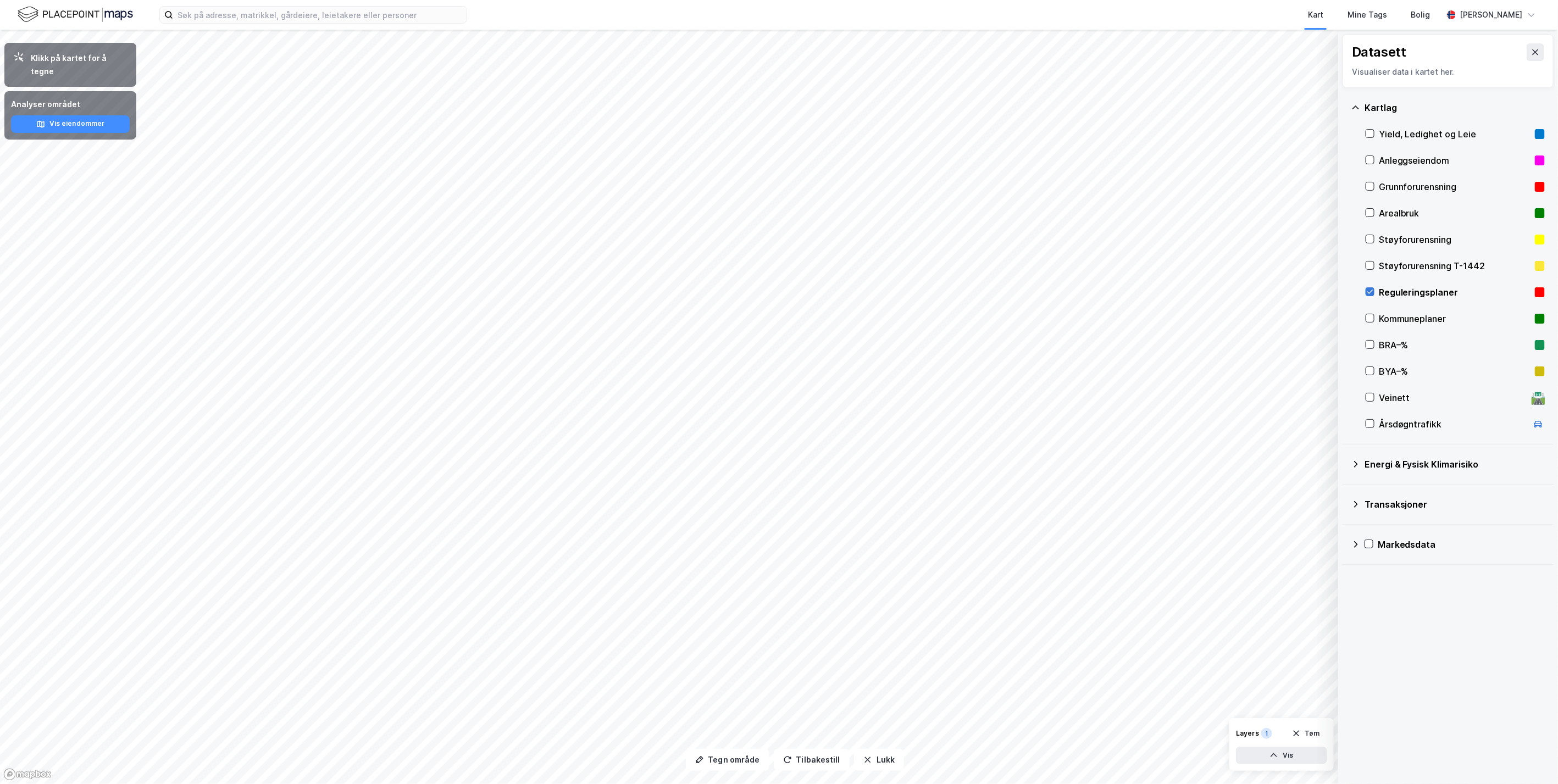
click at [902, 292] on icon at bounding box center [1370, 291] width 8 height 8
click at [877, 756] on button "Lukk" at bounding box center [879, 759] width 50 height 22
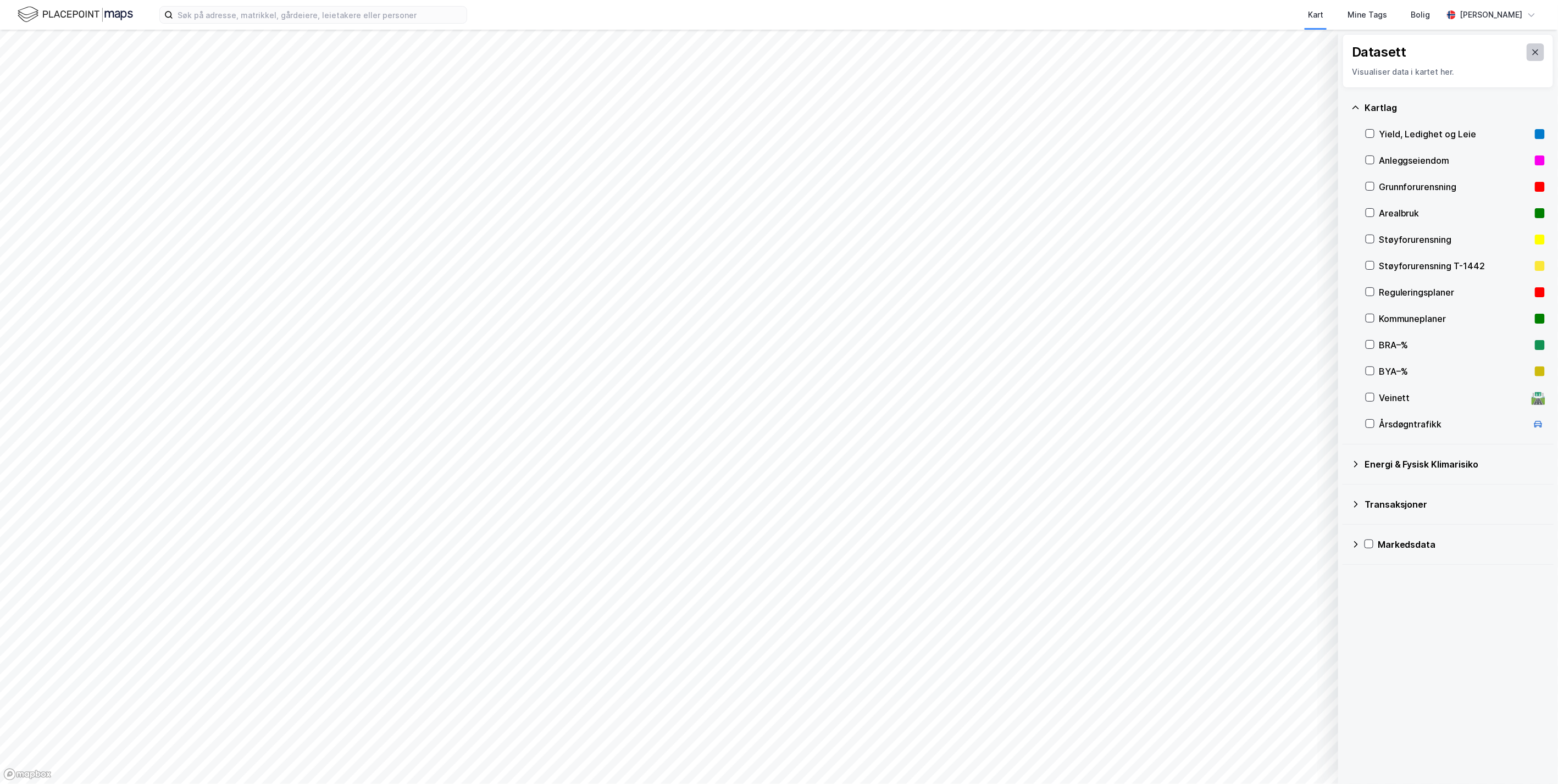
click at [902, 54] on icon at bounding box center [1536, 52] width 9 height 9
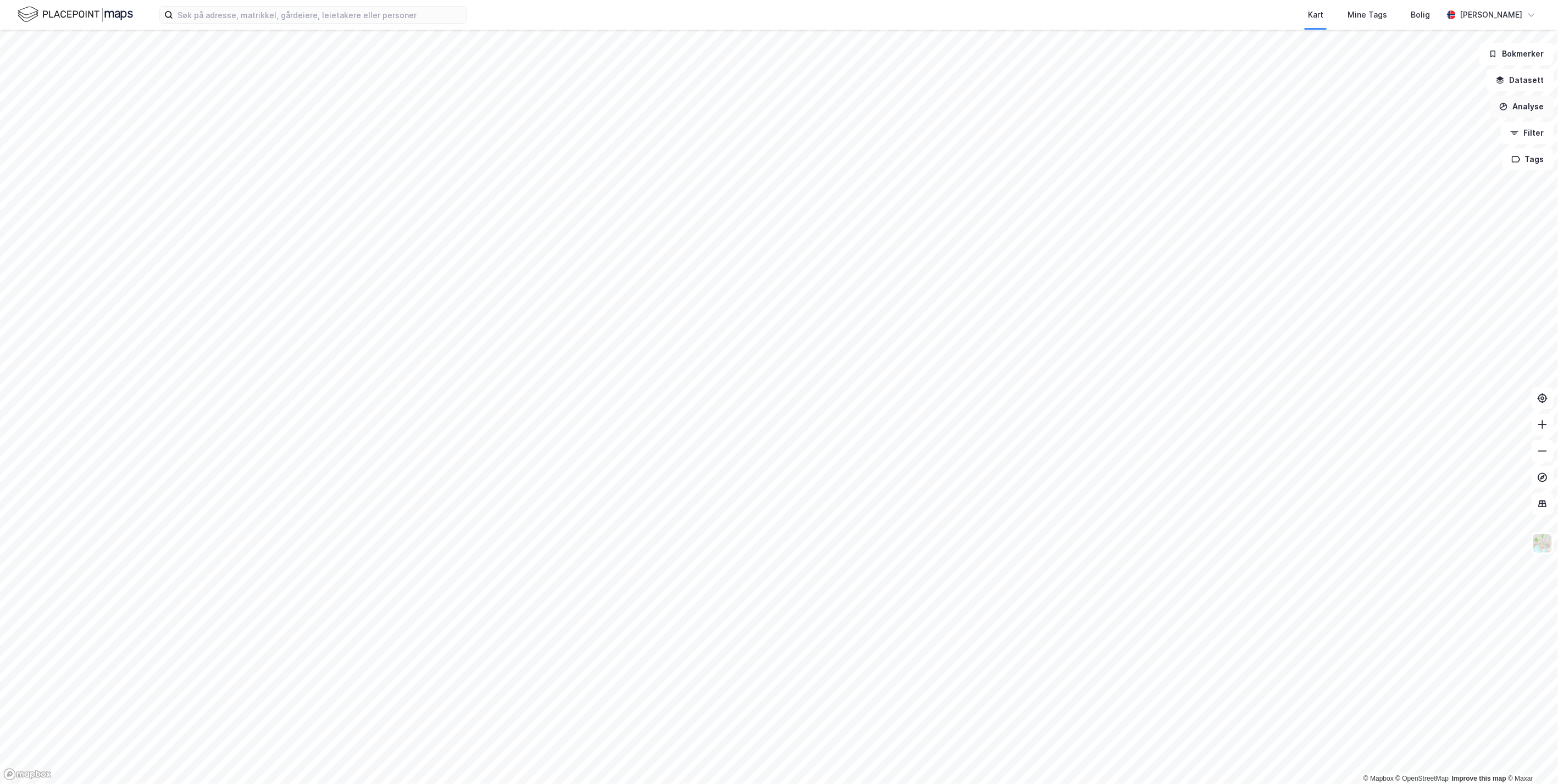
click at [902, 110] on button "Analyse" at bounding box center [1522, 106] width 64 height 22
click at [902, 131] on div "Tegn område" at bounding box center [1426, 130] width 96 height 10
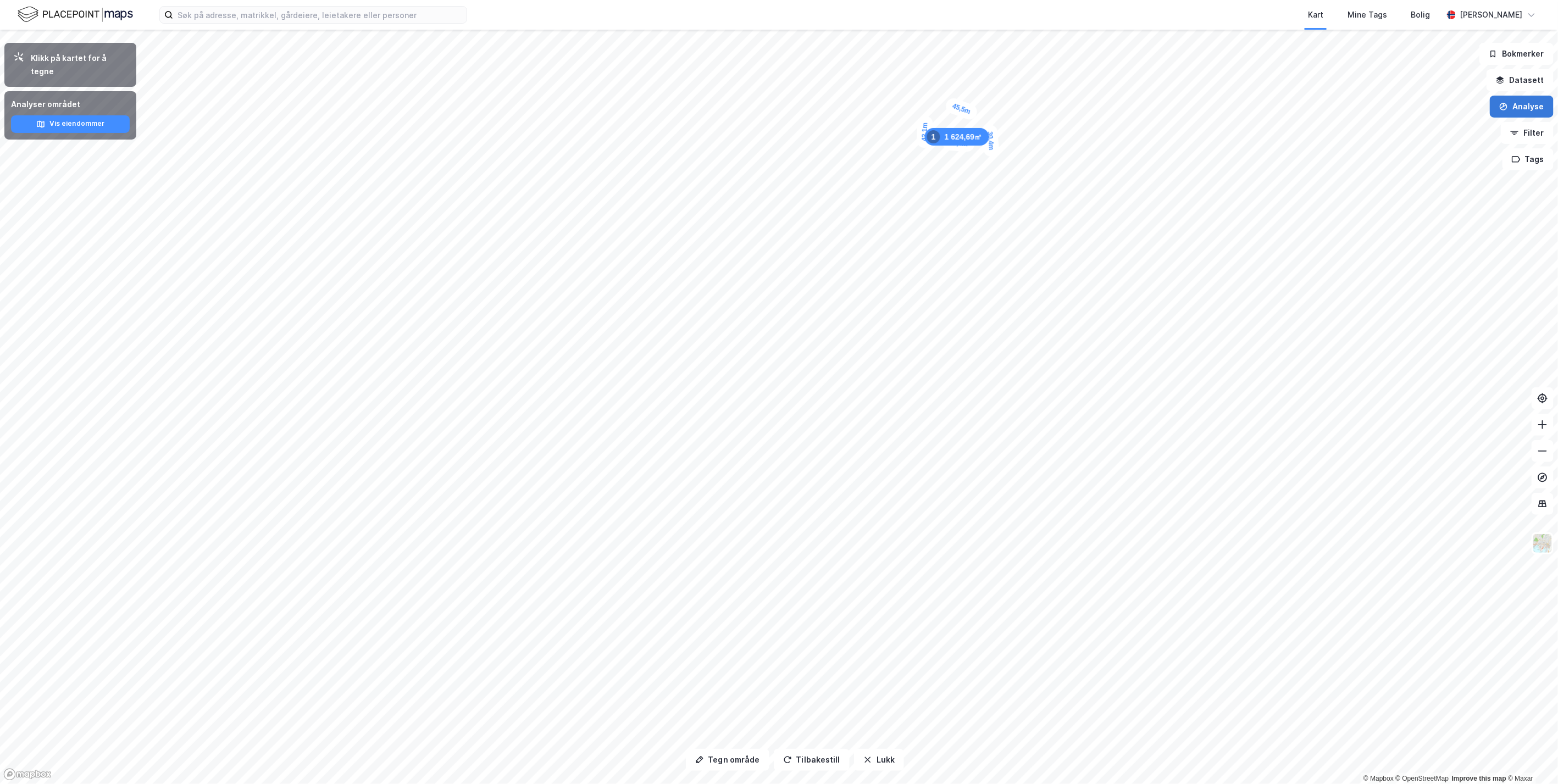
click at [902, 109] on button "Analyse" at bounding box center [1522, 106] width 64 height 22
click at [902, 127] on div "Tegn område" at bounding box center [1426, 130] width 96 height 10
